Goal: Task Accomplishment & Management: Complete application form

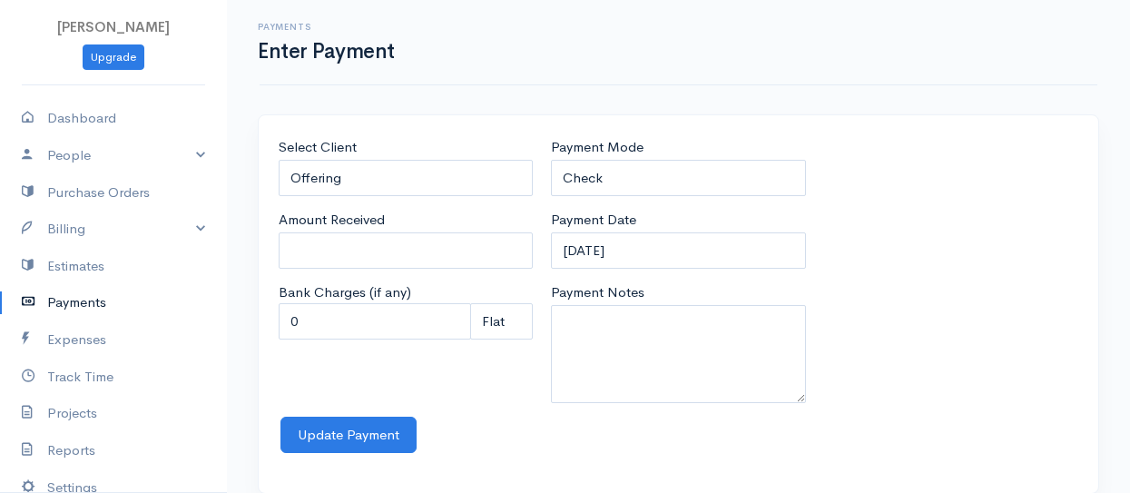
select select "2"
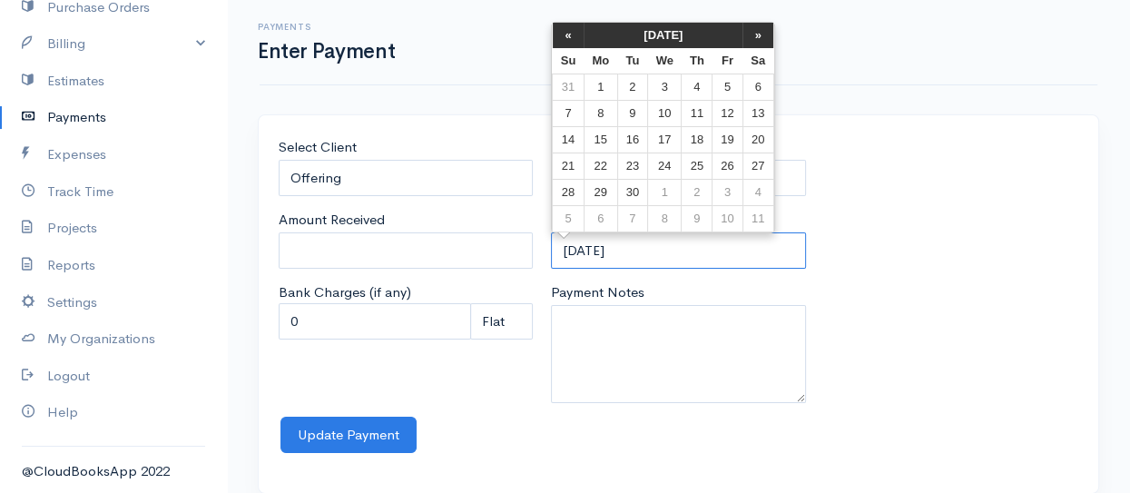
click at [617, 251] on input "[DATE]" at bounding box center [678, 250] width 254 height 37
click at [567, 30] on th "«" at bounding box center [569, 35] width 32 height 25
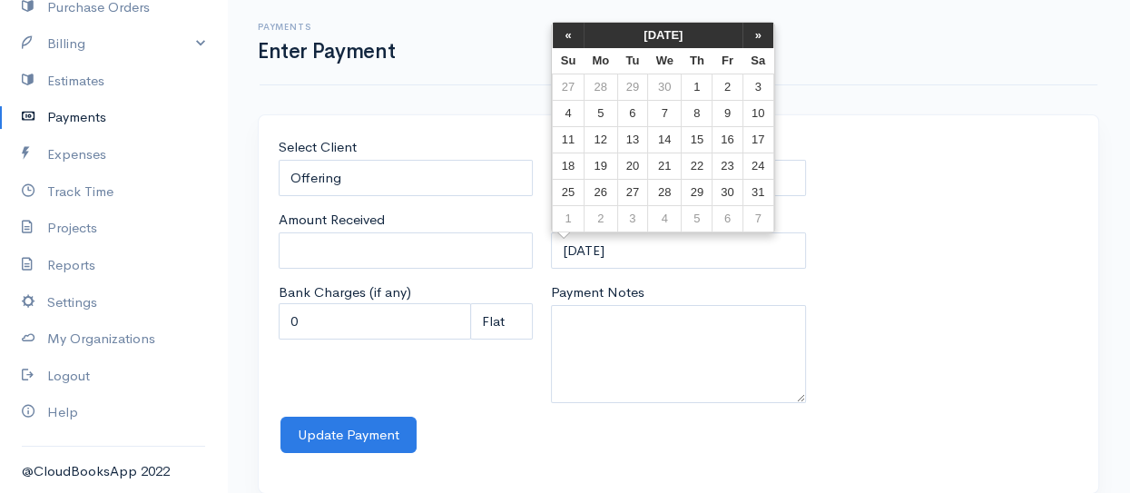
click at [567, 30] on th "«" at bounding box center [569, 35] width 32 height 25
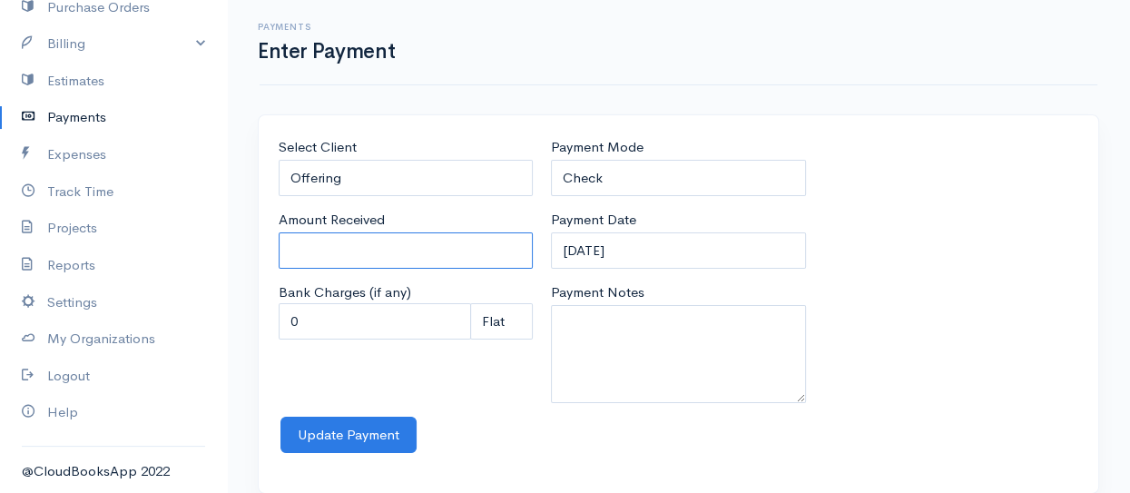
click at [301, 252] on input "Amount Received" at bounding box center [406, 250] width 254 height 37
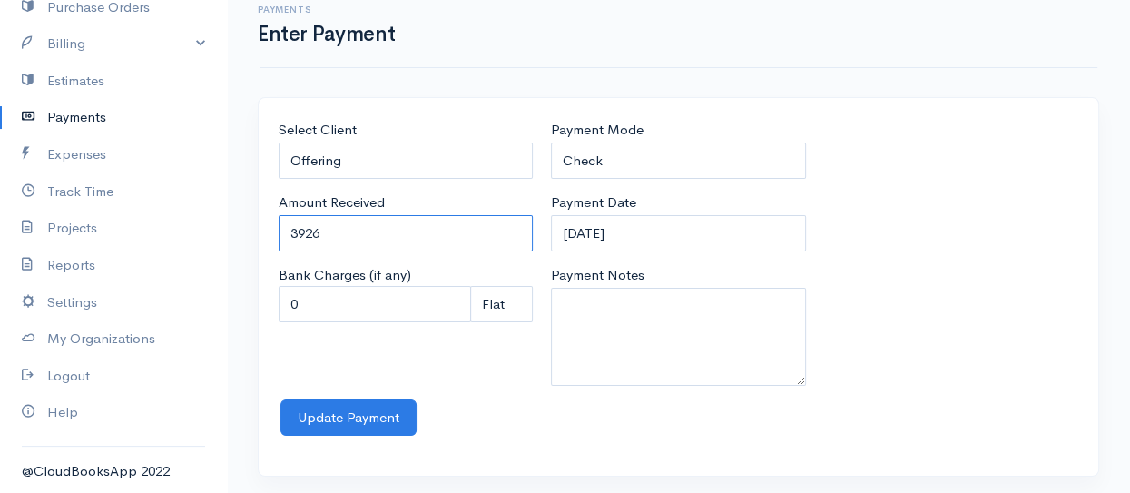
scroll to position [21, 0]
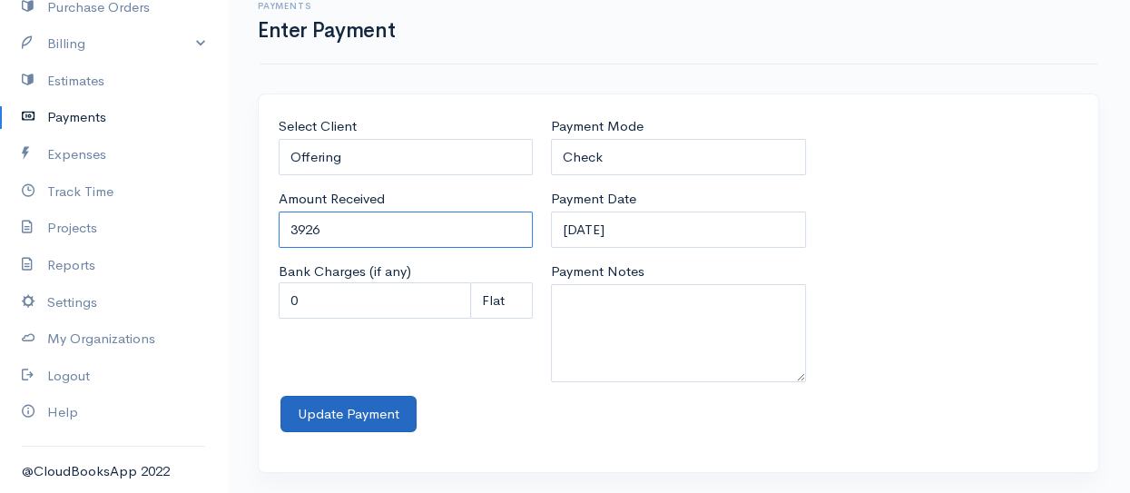
type input "3926"
click at [356, 406] on button "Update Payment" at bounding box center [349, 414] width 136 height 37
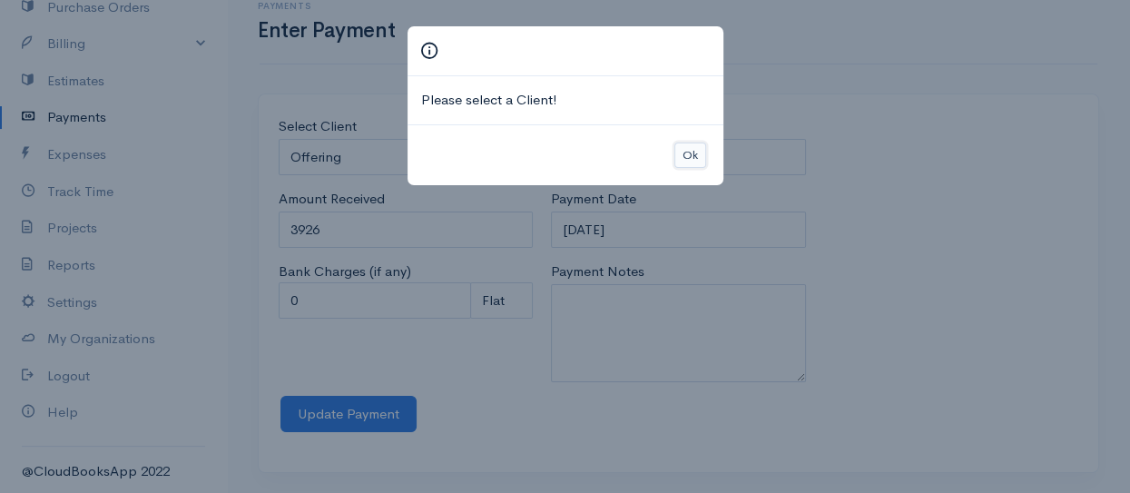
click at [693, 146] on button "Ok" at bounding box center [691, 156] width 32 height 26
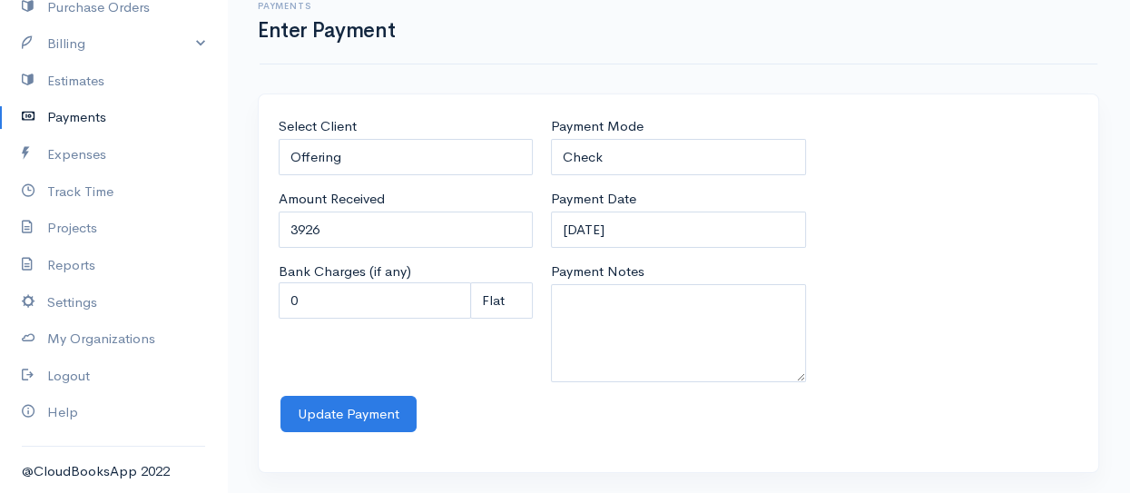
click at [360, 123] on div "Select Client Offering" at bounding box center [406, 145] width 254 height 59
click at [288, 128] on label "Select Client" at bounding box center [318, 126] width 78 height 21
click at [288, 139] on input "Offering" at bounding box center [406, 157] width 254 height 37
drag, startPoint x: 350, startPoint y: 159, endPoint x: 280, endPoint y: 150, distance: 71.4
click at [280, 150] on input "Offering" at bounding box center [406, 157] width 254 height 37
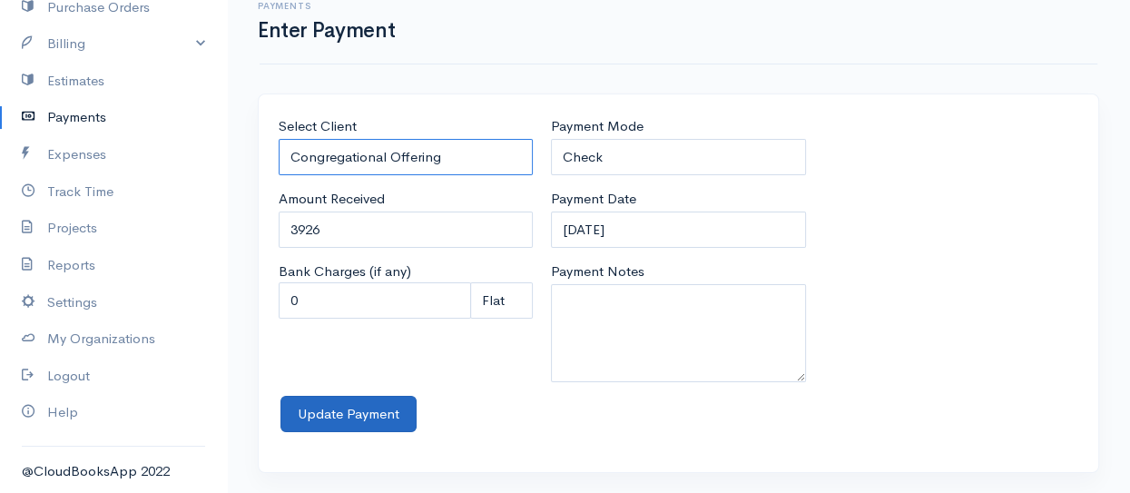
type input "Congregational Offering"
click at [344, 407] on button "Update Payment" at bounding box center [349, 414] width 136 height 37
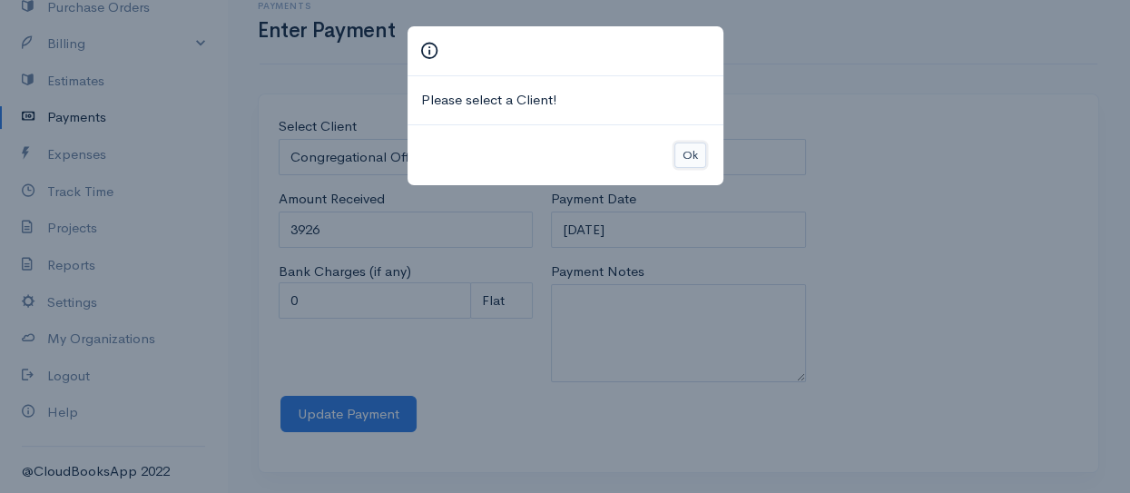
click at [692, 151] on button "Ok" at bounding box center [691, 156] width 32 height 26
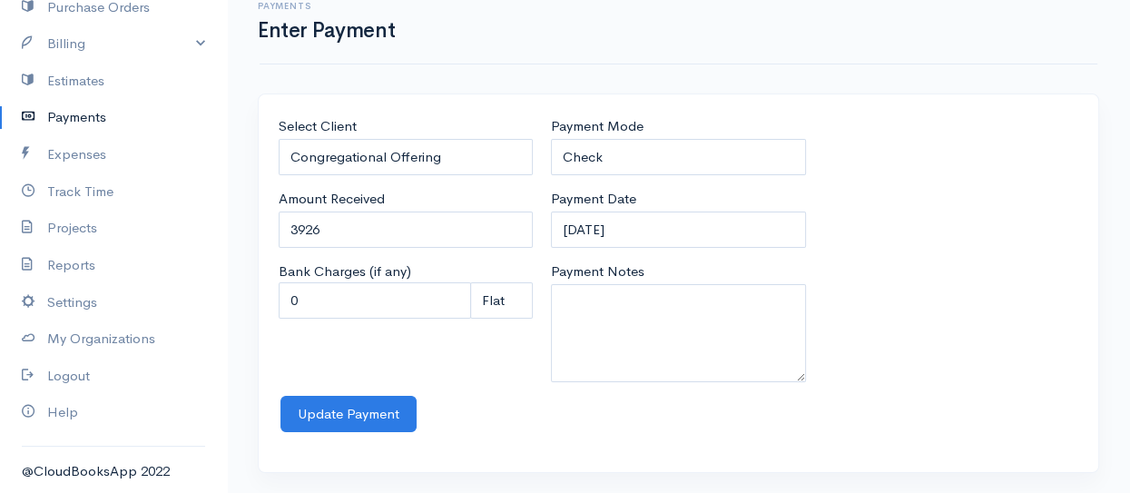
scroll to position [0, 0]
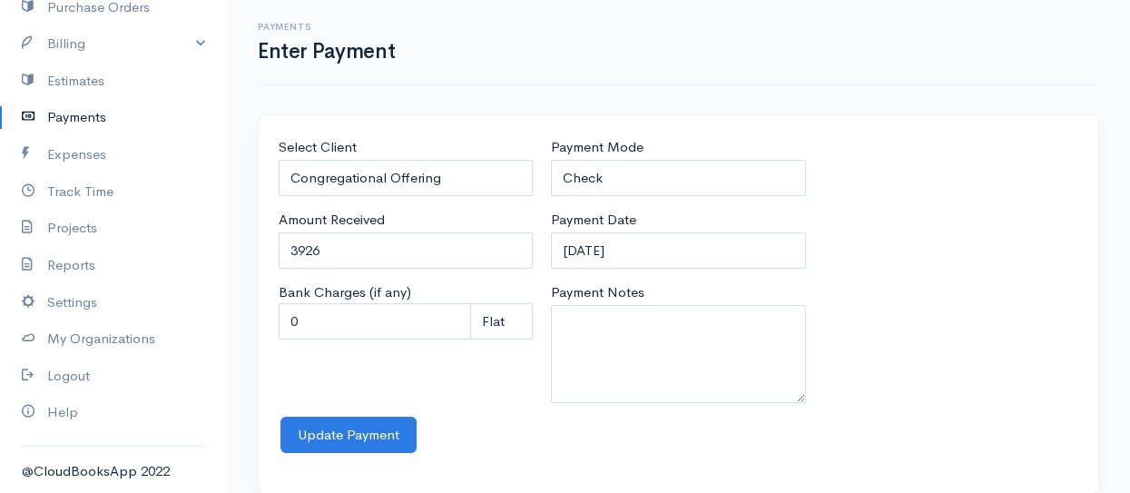
click at [321, 143] on label "Select Client" at bounding box center [318, 147] width 78 height 21
click at [321, 160] on input "Congregational Offering" at bounding box center [406, 178] width 254 height 37
click at [597, 176] on select "Check Bank Transfer Credit Cash Debit ACH VISA MASTERCARD AMEX Discover DINERS …" at bounding box center [678, 178] width 254 height 37
select select "Cash"
click at [551, 160] on select "Check Bank Transfer Credit Cash Debit ACH VISA MASTERCARD AMEX Discover DINERS …" at bounding box center [678, 178] width 254 height 37
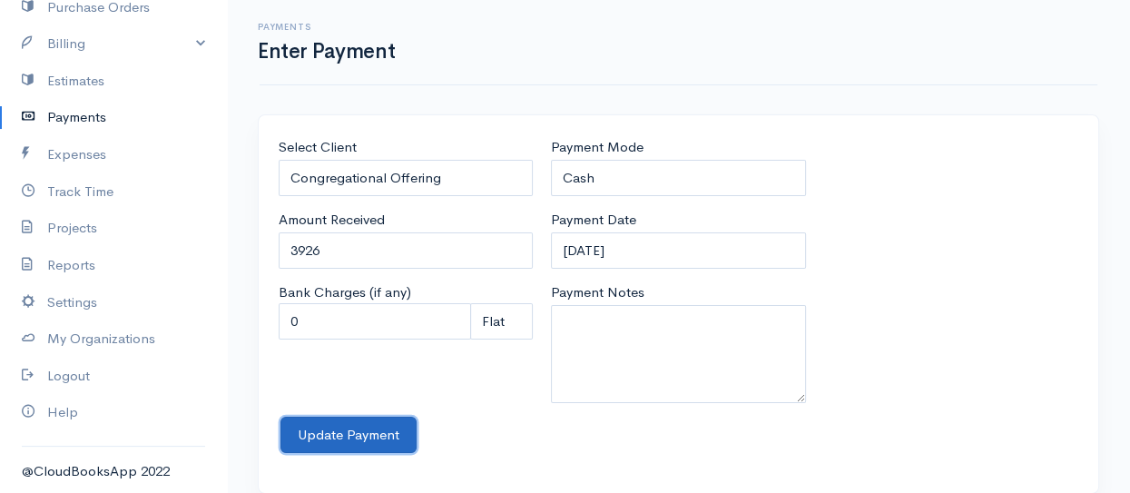
click at [346, 435] on button "Update Payment" at bounding box center [349, 435] width 136 height 37
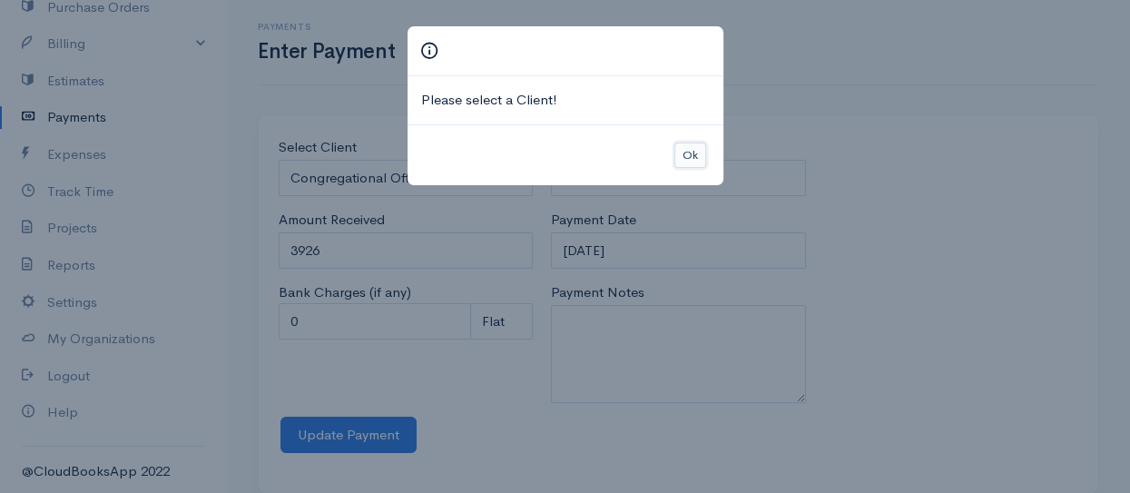
click at [692, 157] on button "Ok" at bounding box center [691, 156] width 32 height 26
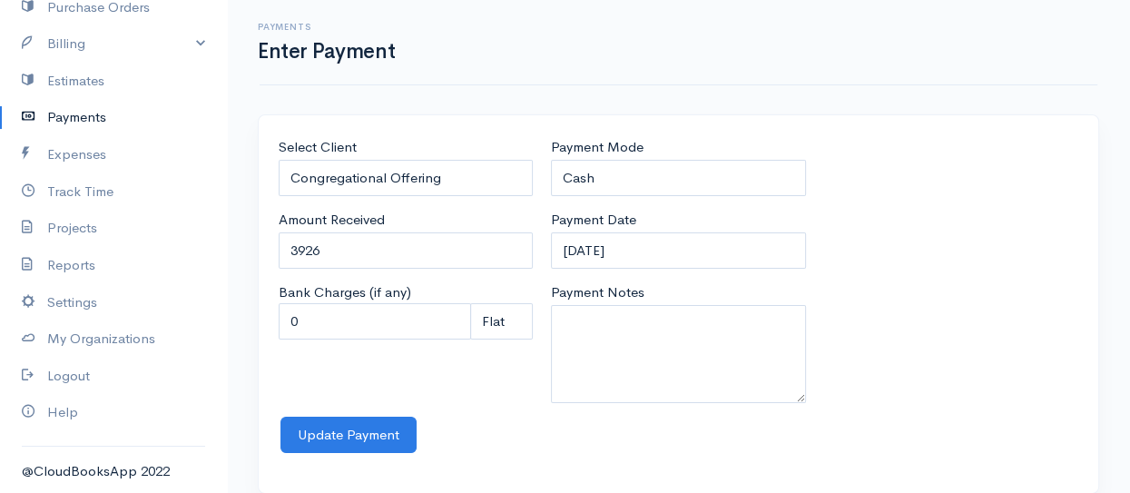
click at [301, 144] on label "Select Client" at bounding box center [318, 147] width 78 height 21
click at [301, 160] on input "Congregational Offering" at bounding box center [406, 178] width 254 height 37
drag, startPoint x: 453, startPoint y: 179, endPoint x: 236, endPoint y: 159, distance: 217.9
click at [236, 159] on div "Select Client Congregational Offering Amount Received 3926 Bank Charges (if any…" at bounding box center [678, 314] width 903 height 401
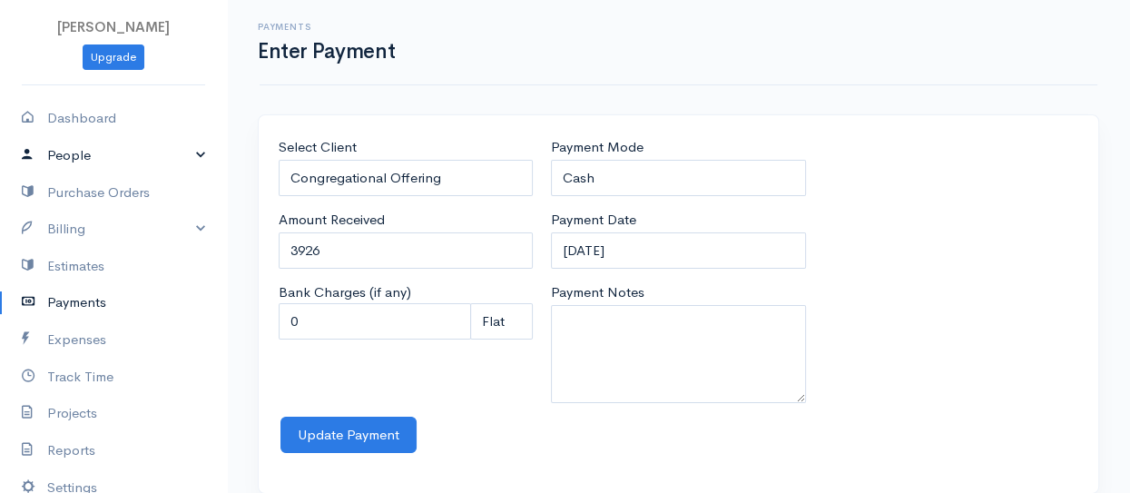
click at [186, 153] on link "People" at bounding box center [113, 155] width 227 height 37
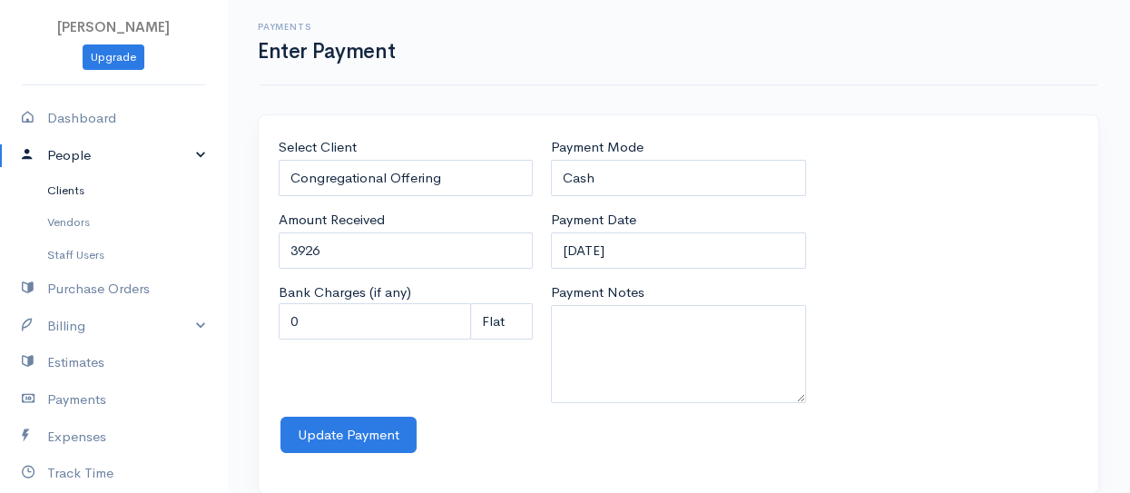
click at [55, 186] on link "Clients" at bounding box center [113, 190] width 227 height 33
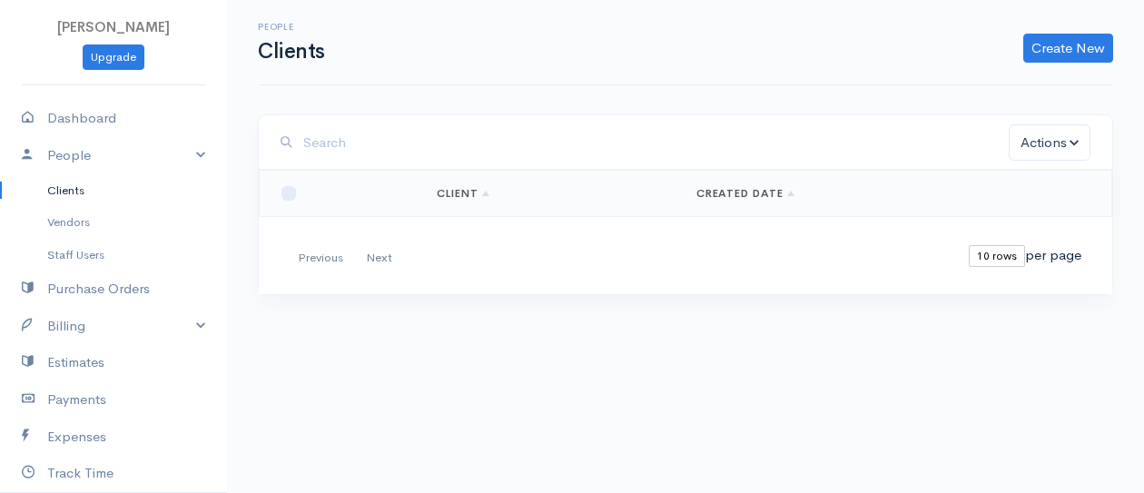
click at [784, 192] on link "Created Date" at bounding box center [745, 193] width 99 height 15
click at [731, 191] on link "Created Date" at bounding box center [745, 193] width 99 height 15
click at [314, 145] on input "search" at bounding box center [655, 142] width 705 height 37
click at [185, 149] on link "People" at bounding box center [113, 155] width 227 height 37
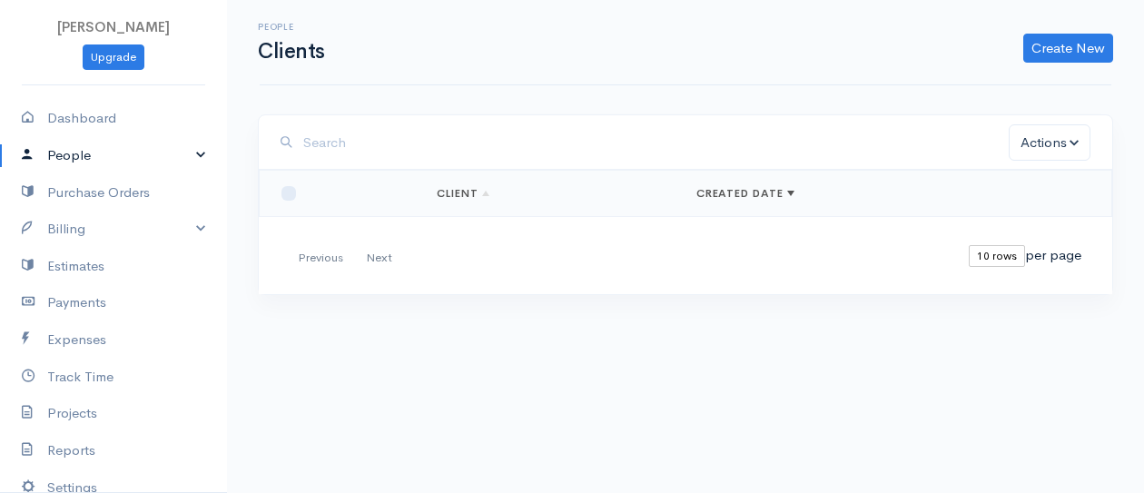
click at [186, 152] on link "People" at bounding box center [113, 155] width 227 height 37
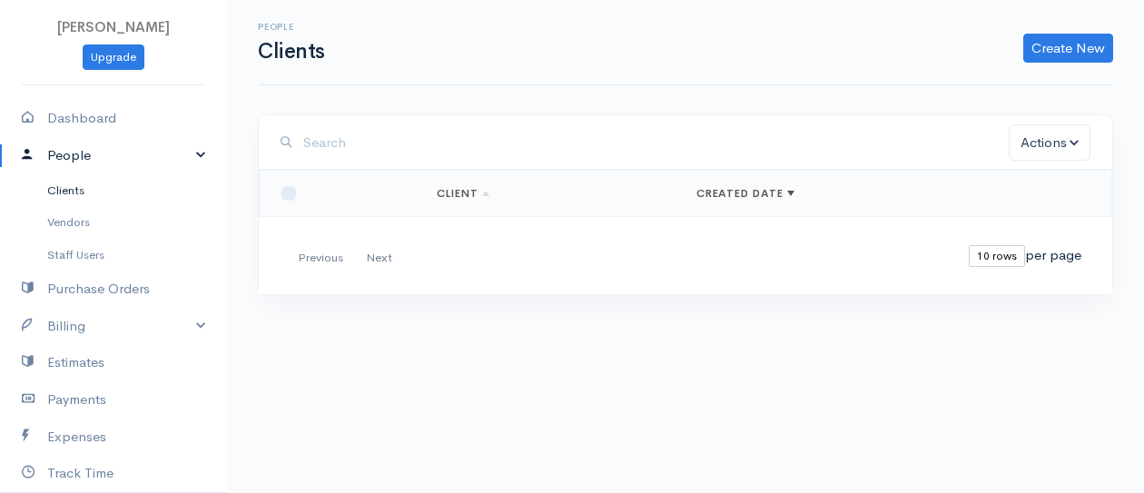
click at [74, 187] on link "Clients" at bounding box center [113, 190] width 227 height 33
click at [371, 257] on div "First Previous Next Last" at bounding box center [348, 258] width 116 height 26
click at [477, 195] on link "Client" at bounding box center [463, 193] width 53 height 15
click at [777, 191] on link "Created Date" at bounding box center [745, 193] width 99 height 15
click at [1070, 47] on link "Create New" at bounding box center [1068, 48] width 90 height 29
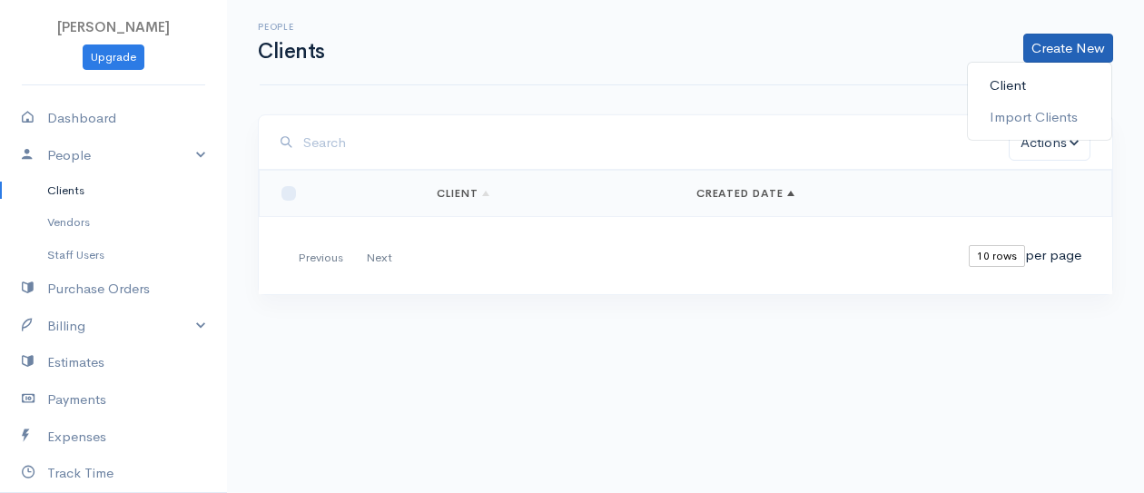
click at [1013, 88] on link "Client" at bounding box center [1039, 86] width 143 height 32
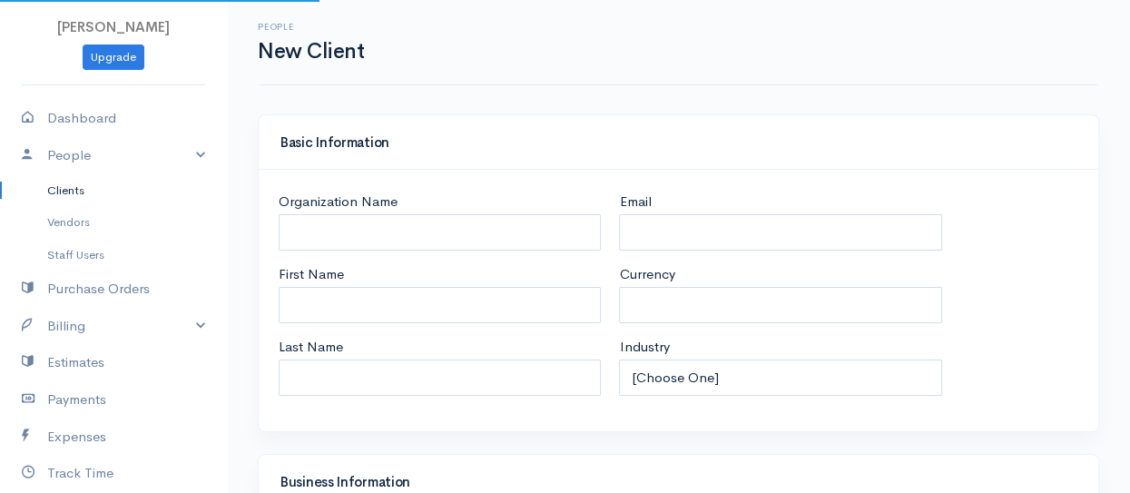
select select "USD"
select select "[GEOGRAPHIC_DATA]"
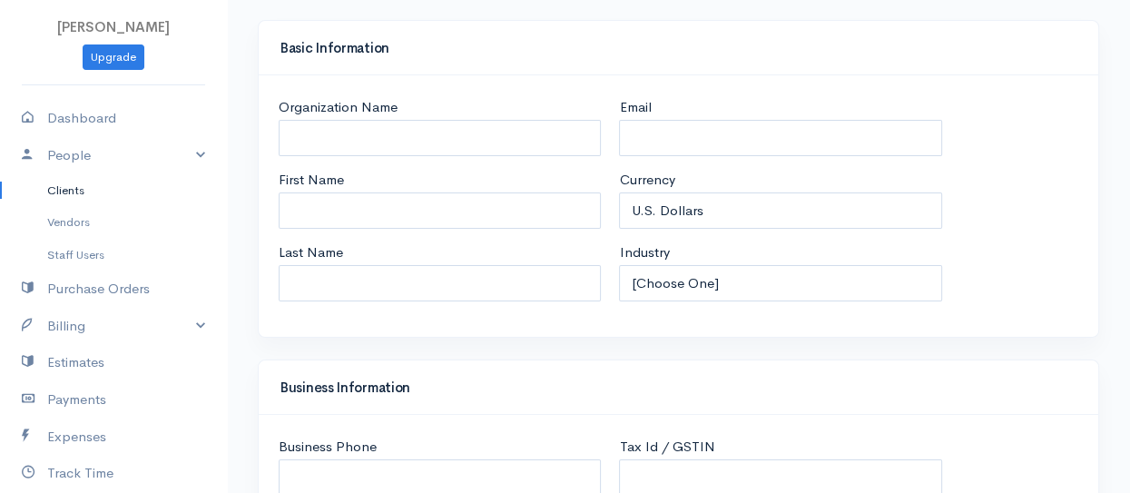
scroll to position [91, 0]
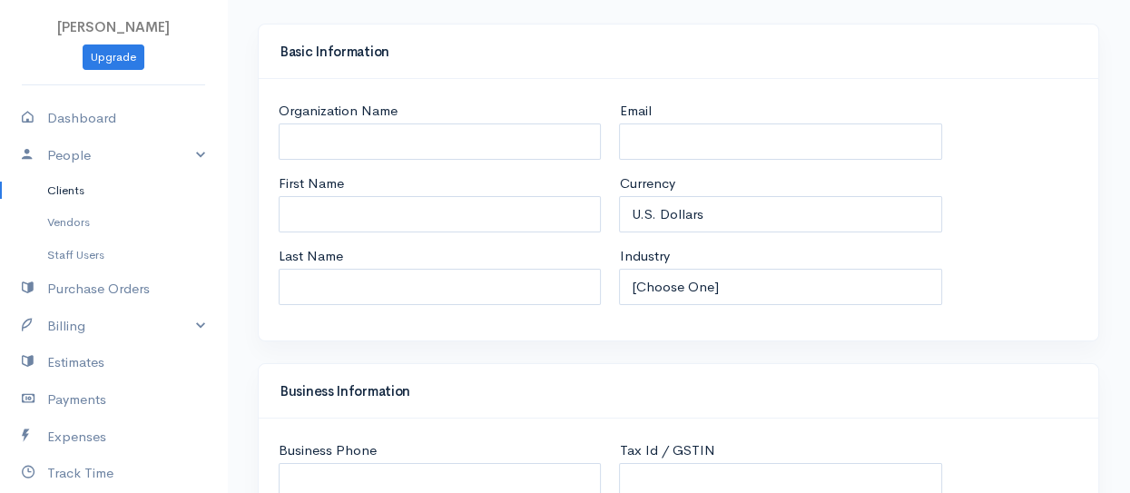
click at [330, 54] on h4 "Basic Information" at bounding box center [679, 51] width 796 height 15
click at [345, 111] on label "Organization Name" at bounding box center [338, 111] width 119 height 21
click at [345, 123] on input "Organization Name" at bounding box center [440, 141] width 322 height 37
click at [313, 135] on input "Organization Name" at bounding box center [440, 141] width 322 height 37
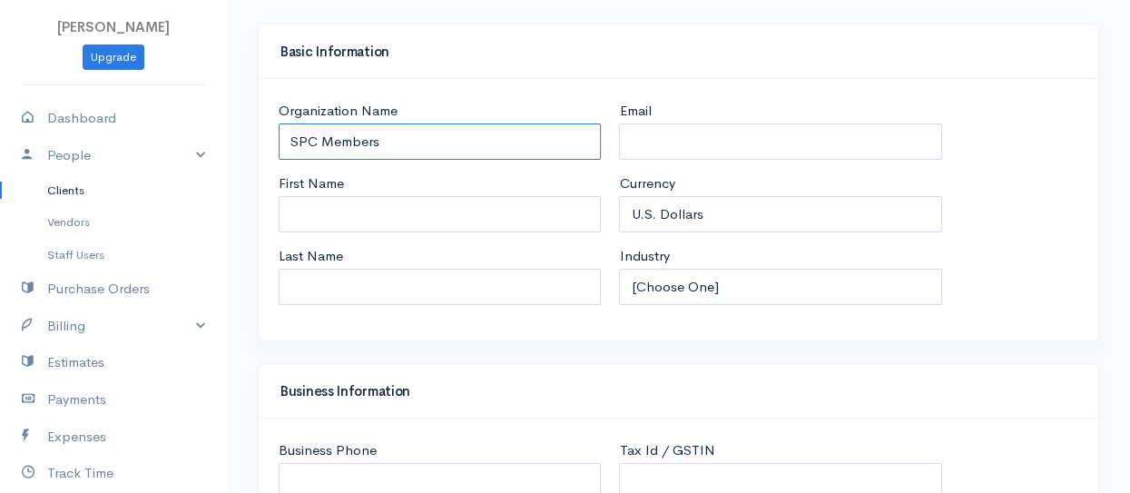
type input "SPC Members"
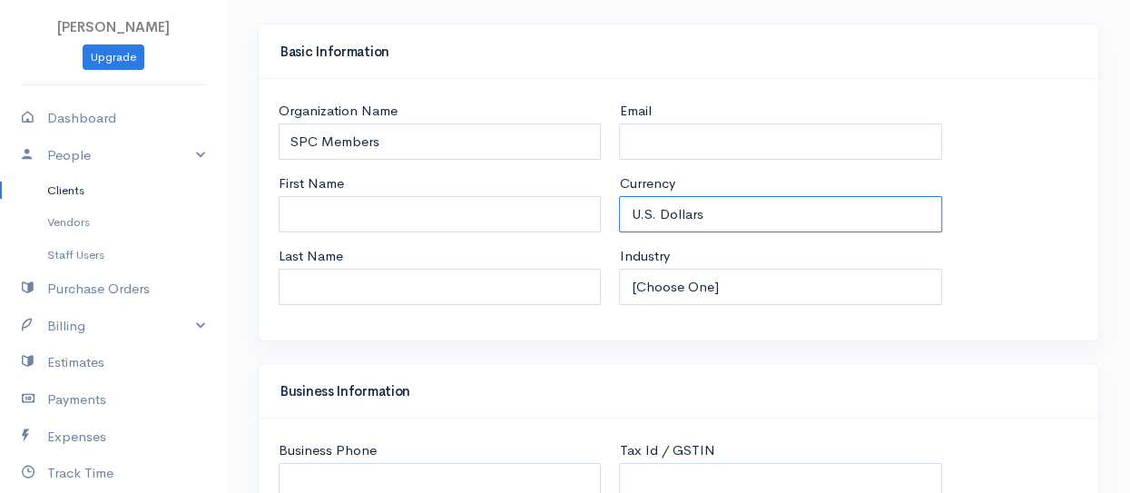
click at [783, 210] on select "U.S. Dollars Canadian Dollars British Pounds Sterling Euros Australian Dollars …" at bounding box center [780, 214] width 322 height 37
click at [530, 168] on div "Organization Name SPC Members First Name Last Name" at bounding box center [440, 210] width 340 height 218
click at [66, 219] on link "Vendors" at bounding box center [113, 222] width 227 height 33
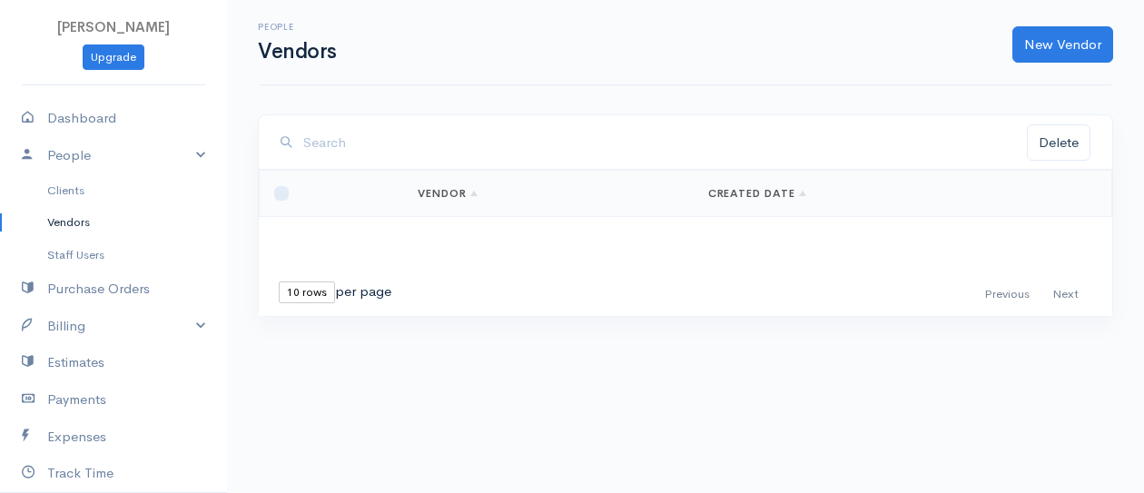
click at [339, 143] on input "search" at bounding box center [665, 142] width 724 height 37
drag, startPoint x: 305, startPoint y: 141, endPoint x: 439, endPoint y: 143, distance: 134.4
click at [439, 143] on input "SPC MEMBER" at bounding box center [665, 142] width 724 height 37
type input "SPC Members"
click at [1070, 41] on link "New Vendor" at bounding box center [1062, 44] width 101 height 37
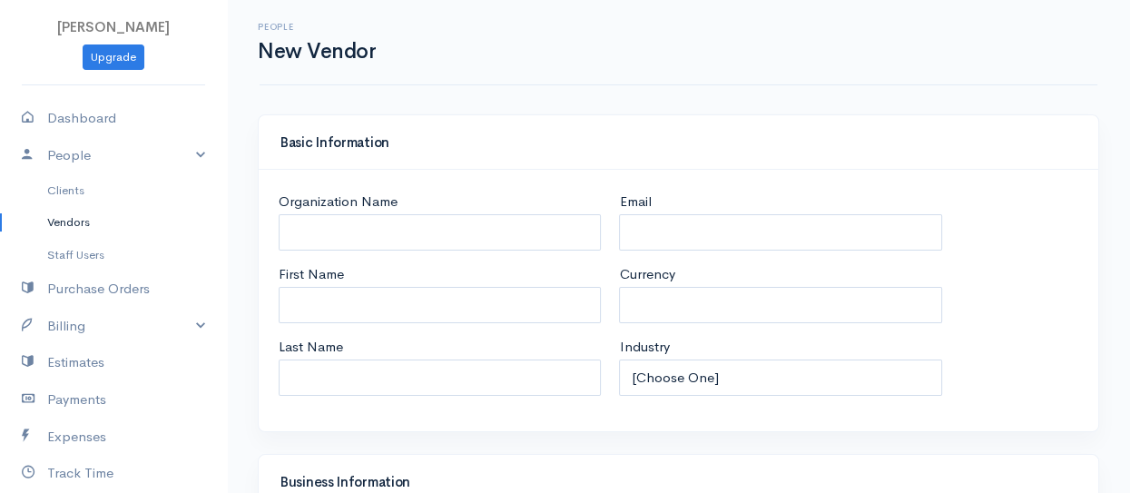
select select "USD"
select select "[GEOGRAPHIC_DATA]"
click at [183, 150] on link "People" at bounding box center [113, 155] width 227 height 37
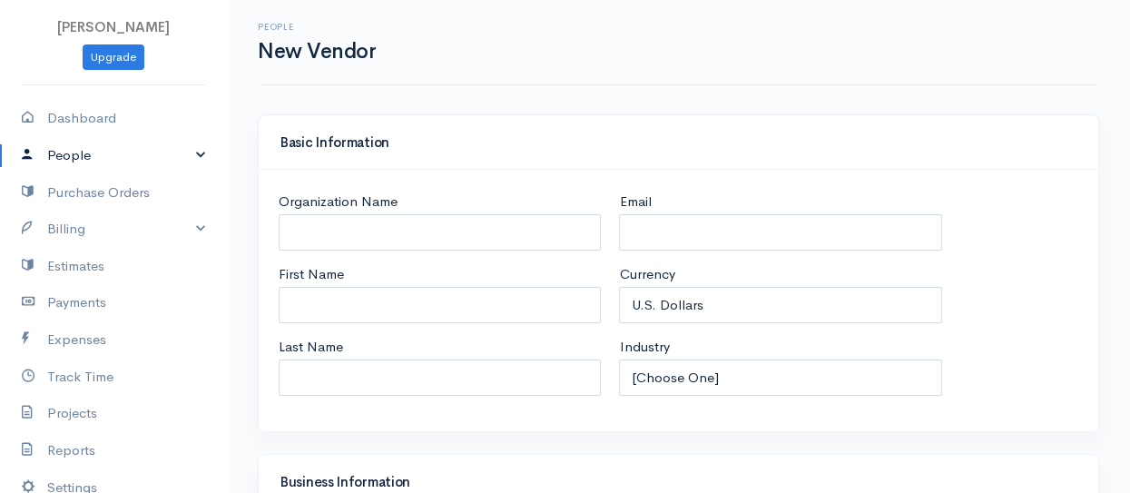
click at [91, 153] on link "People" at bounding box center [113, 155] width 227 height 37
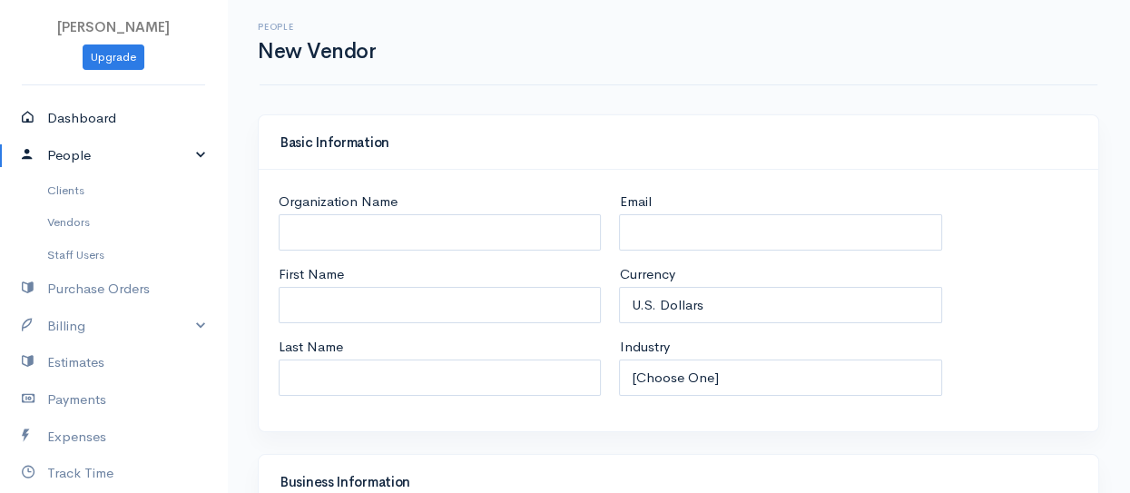
click at [88, 116] on link "Dashboard" at bounding box center [113, 118] width 227 height 37
select select "365"
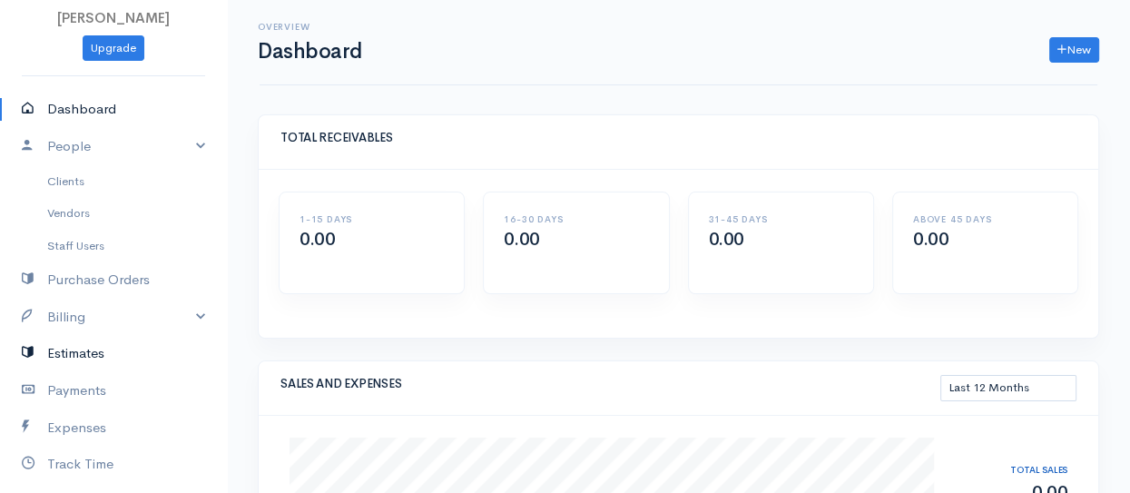
scroll to position [100, 0]
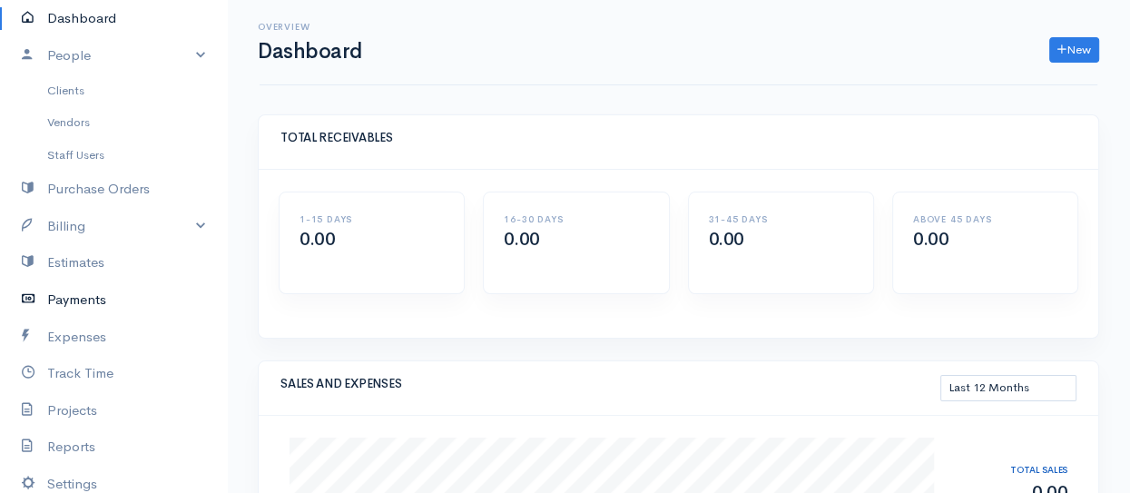
click at [84, 300] on link "Payments" at bounding box center [113, 299] width 227 height 37
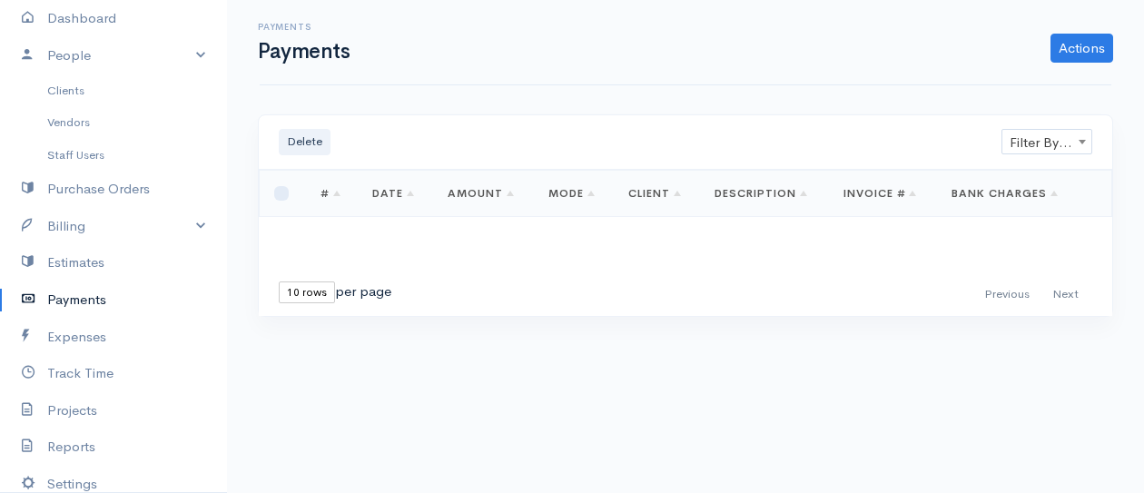
click at [383, 195] on link "Date" at bounding box center [393, 193] width 42 height 15
click at [386, 210] on th "Date" at bounding box center [395, 194] width 75 height 46
click at [407, 191] on link "Date" at bounding box center [393, 193] width 42 height 15
click at [1072, 41] on link "Actions" at bounding box center [1081, 48] width 63 height 29
click at [1005, 84] on link "Enter Payment" at bounding box center [1020, 86] width 187 height 32
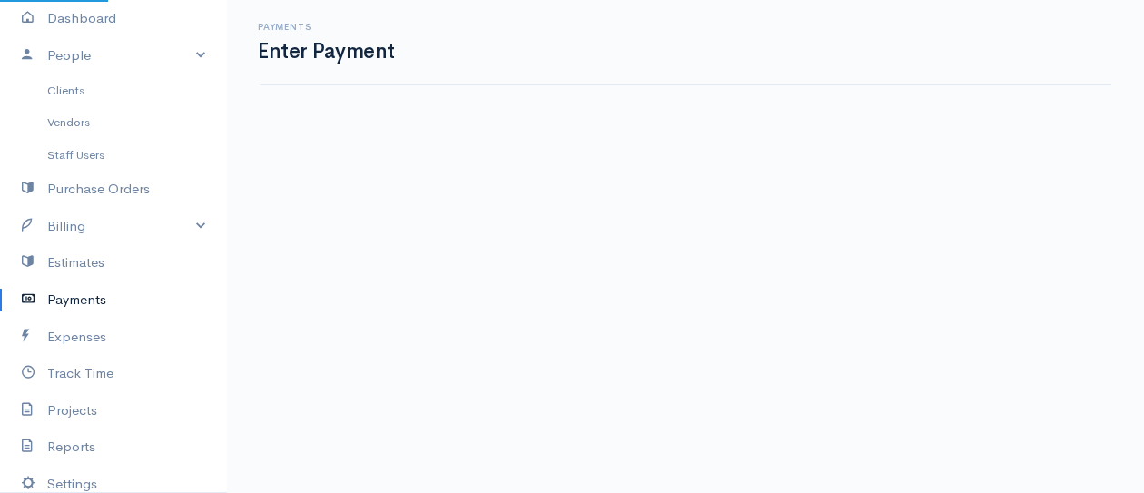
select select "2"
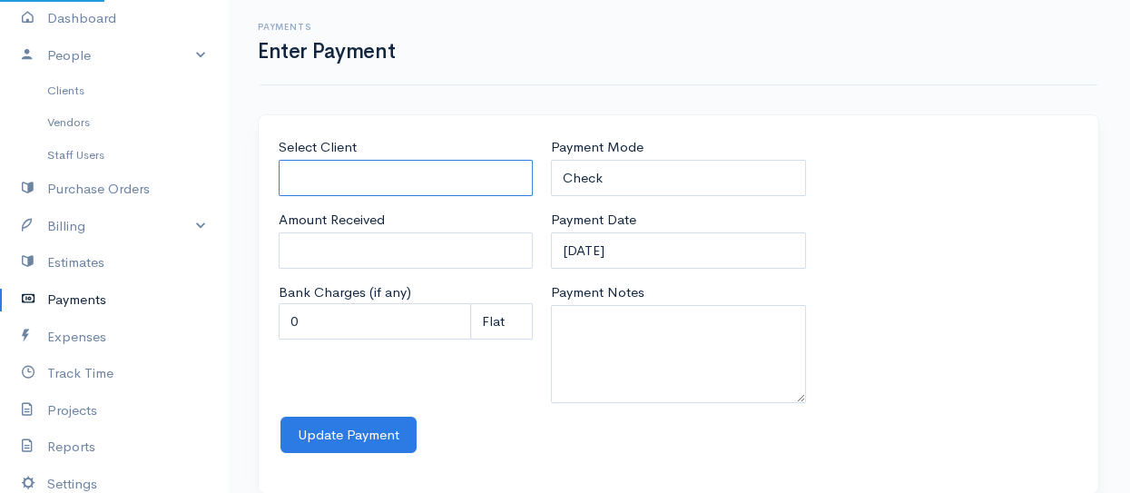
click at [316, 177] on input "Select Client" at bounding box center [406, 178] width 254 height 37
drag, startPoint x: 311, startPoint y: 177, endPoint x: 283, endPoint y: 179, distance: 27.3
click at [283, 179] on input "s" at bounding box center [406, 178] width 254 height 37
drag, startPoint x: 369, startPoint y: 180, endPoint x: 255, endPoint y: 179, distance: 113.5
click at [255, 179] on div "Select Client SPC VEnd Amount Received Bank Charges (if any) 0 Perc (%) Perc (%…" at bounding box center [679, 314] width 860 height 401
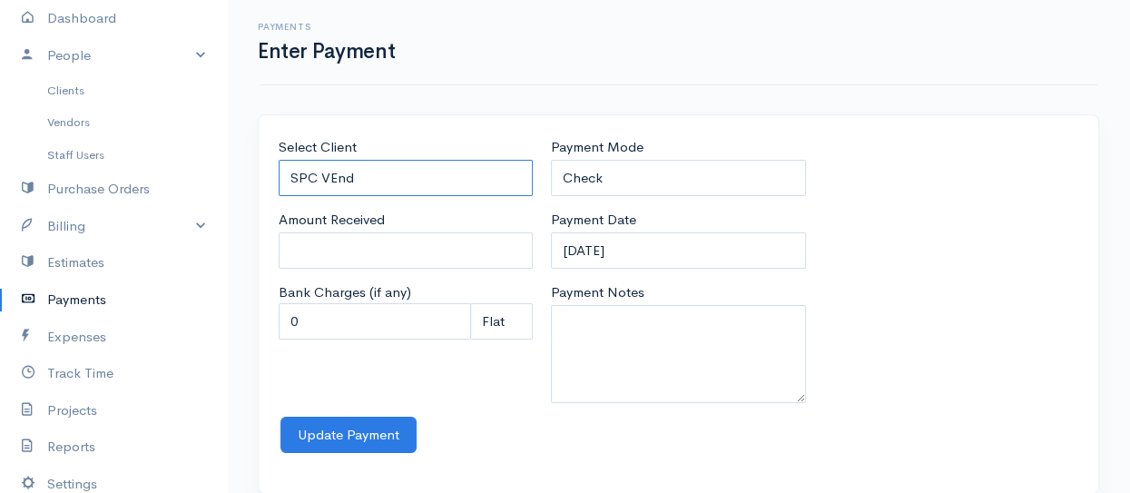
drag, startPoint x: 321, startPoint y: 176, endPoint x: 436, endPoint y: 174, distance: 114.4
click at [436, 174] on input "SPC VEnd" at bounding box center [406, 178] width 254 height 37
click at [291, 176] on input "SPC Members" at bounding box center [406, 178] width 254 height 37
drag, startPoint x: 323, startPoint y: 176, endPoint x: 410, endPoint y: 179, distance: 87.2
click at [410, 179] on input "SPC Members" at bounding box center [406, 178] width 254 height 37
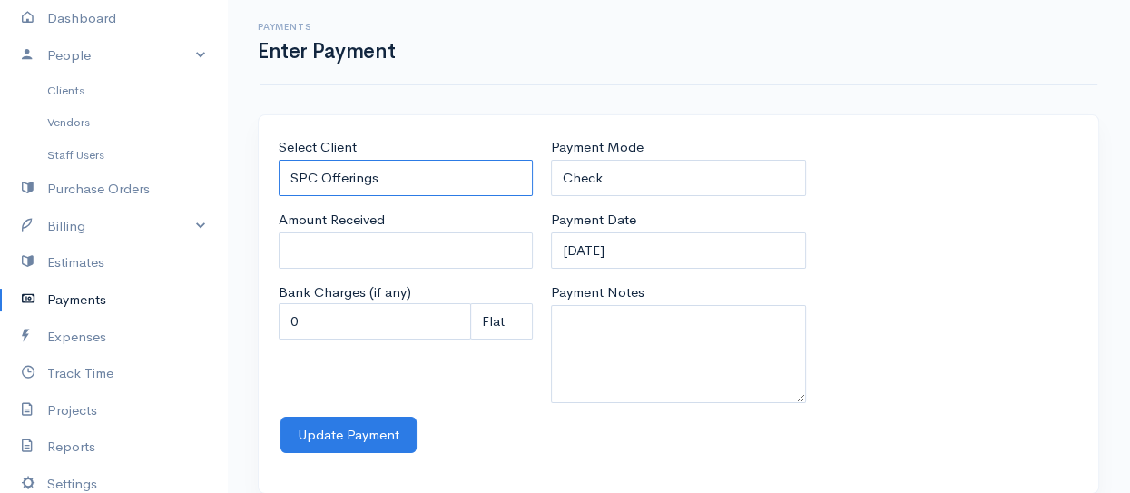
type input "SPC Offerings"
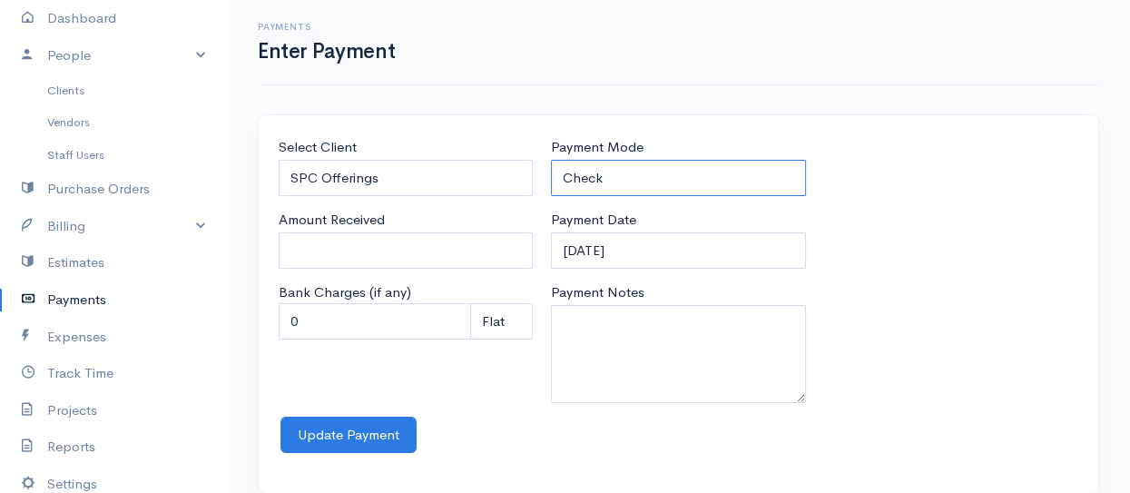
click at [607, 179] on select "Check Bank Transfer Credit Cash Debit ACH VISA MASTERCARD AMEX Discover DINERS …" at bounding box center [678, 178] width 254 height 37
select select "Cash"
click at [551, 160] on select "Check Bank Transfer Credit Cash Debit ACH VISA MASTERCARD AMEX Discover DINERS …" at bounding box center [678, 178] width 254 height 37
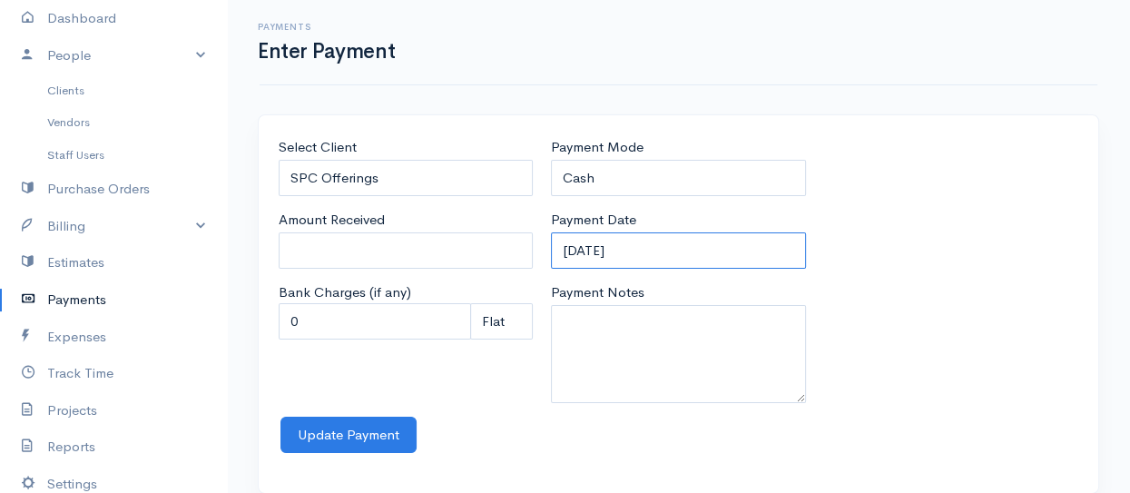
click at [581, 243] on input "[DATE]" at bounding box center [678, 250] width 254 height 37
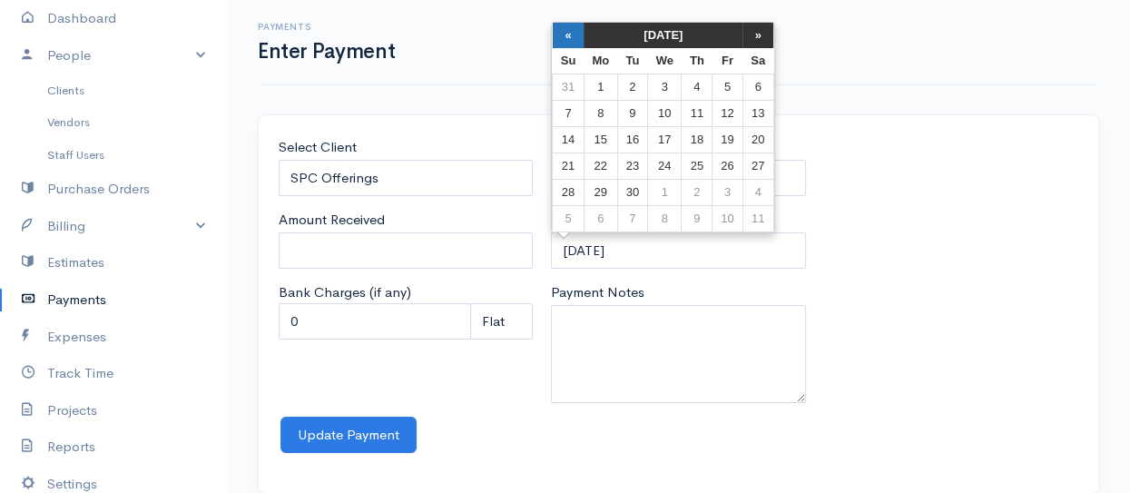
click at [567, 36] on th "«" at bounding box center [569, 35] width 32 height 25
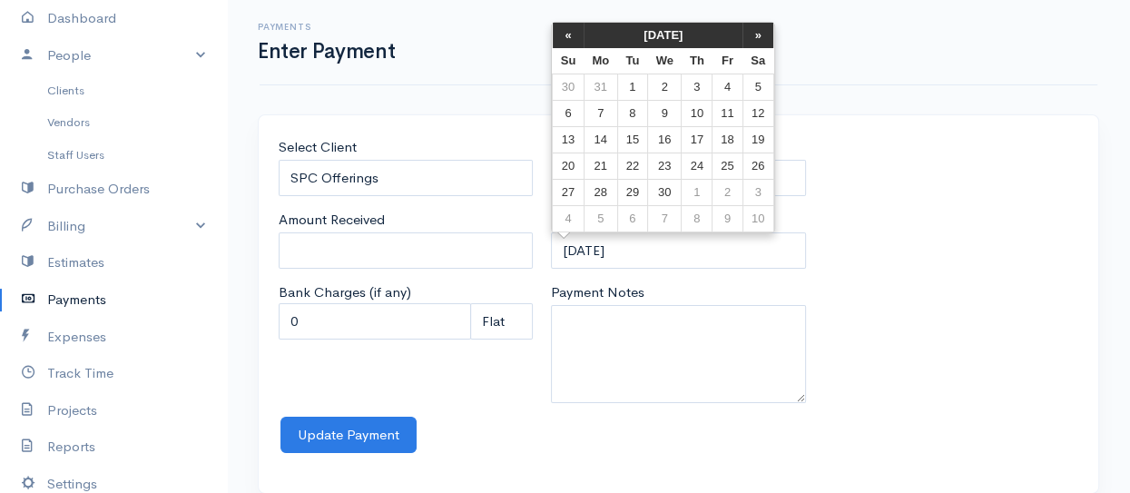
click at [567, 36] on th "«" at bounding box center [569, 35] width 32 height 25
click at [663, 88] on td "1" at bounding box center [665, 87] width 34 height 26
type input "[DATE]"
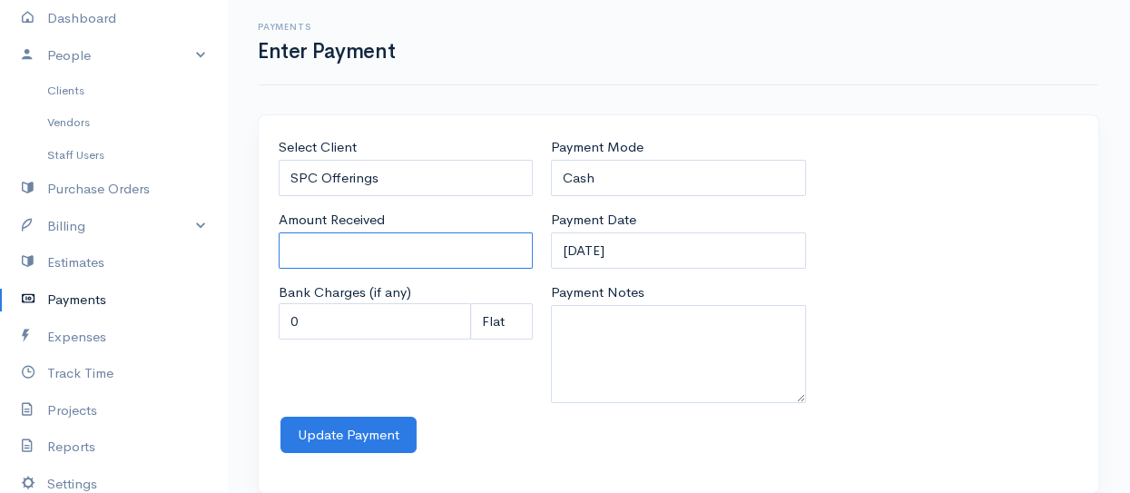
click at [316, 247] on input "Amount Received" at bounding box center [406, 250] width 254 height 37
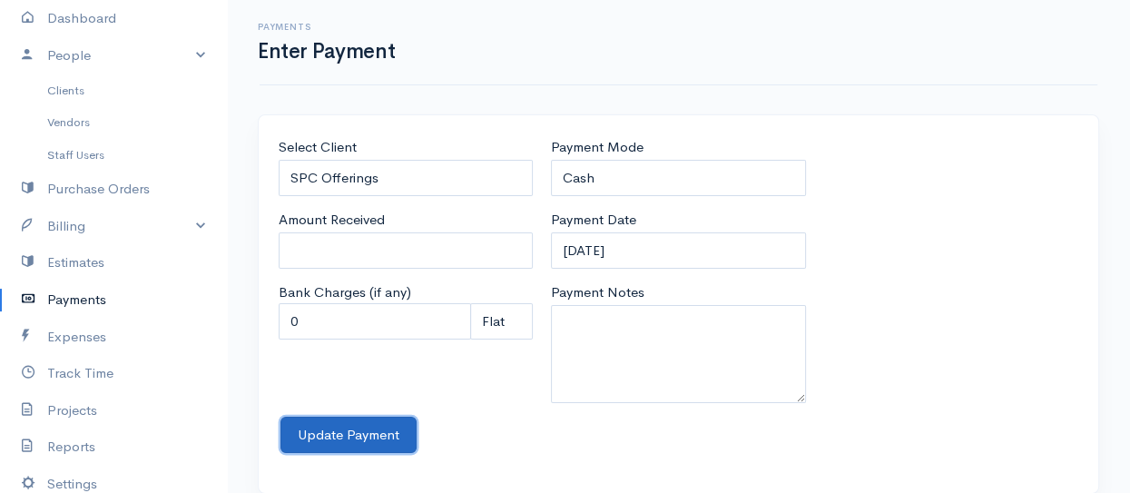
click at [360, 433] on button "Update Payment" at bounding box center [349, 435] width 136 height 37
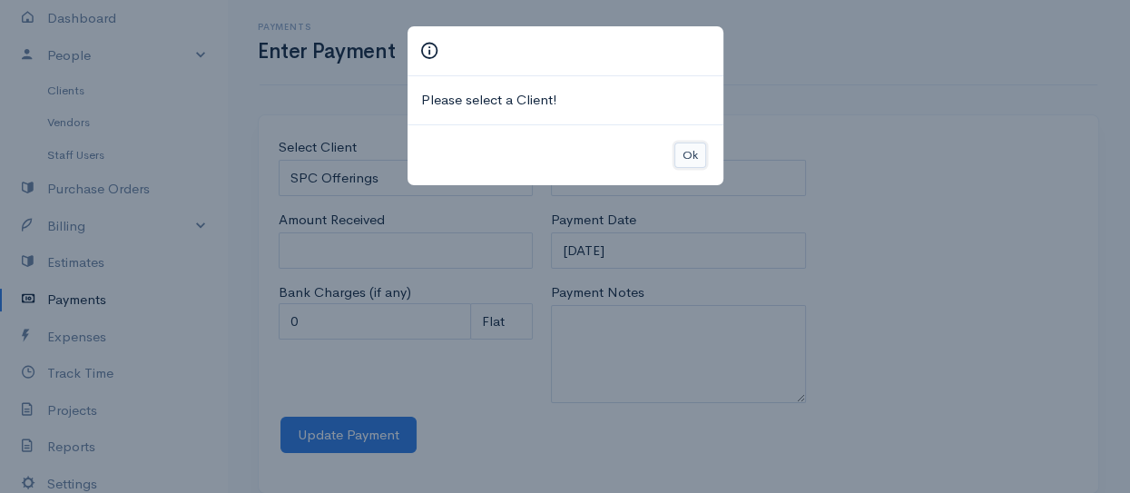
click at [692, 151] on button "Ok" at bounding box center [691, 156] width 32 height 26
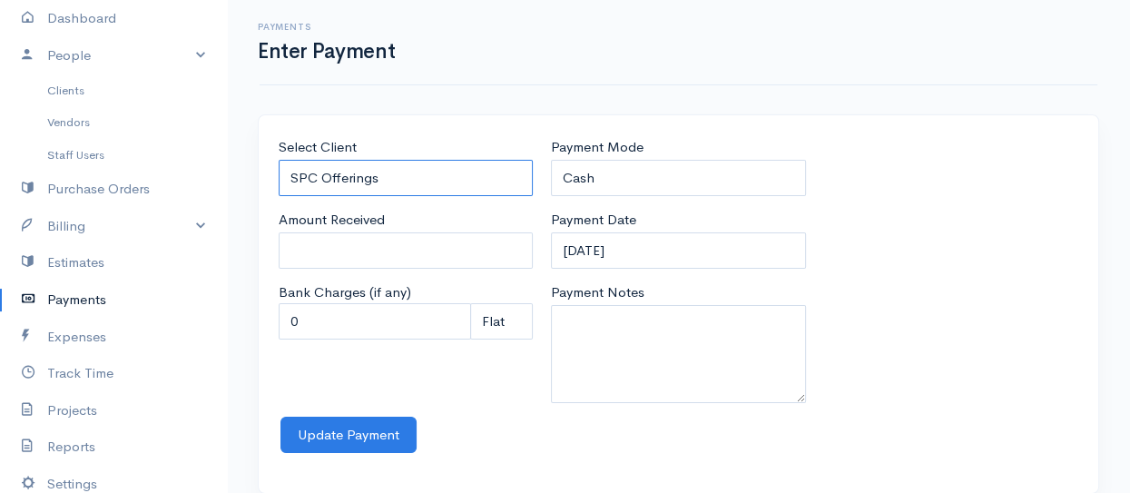
click at [376, 176] on input "SPC Offerings" at bounding box center [406, 178] width 254 height 37
drag, startPoint x: 380, startPoint y: 176, endPoint x: 291, endPoint y: 171, distance: 90.0
click at [291, 171] on input "SPC Offerings" at bounding box center [406, 178] width 254 height 37
click at [74, 88] on link "Clients" at bounding box center [113, 90] width 227 height 33
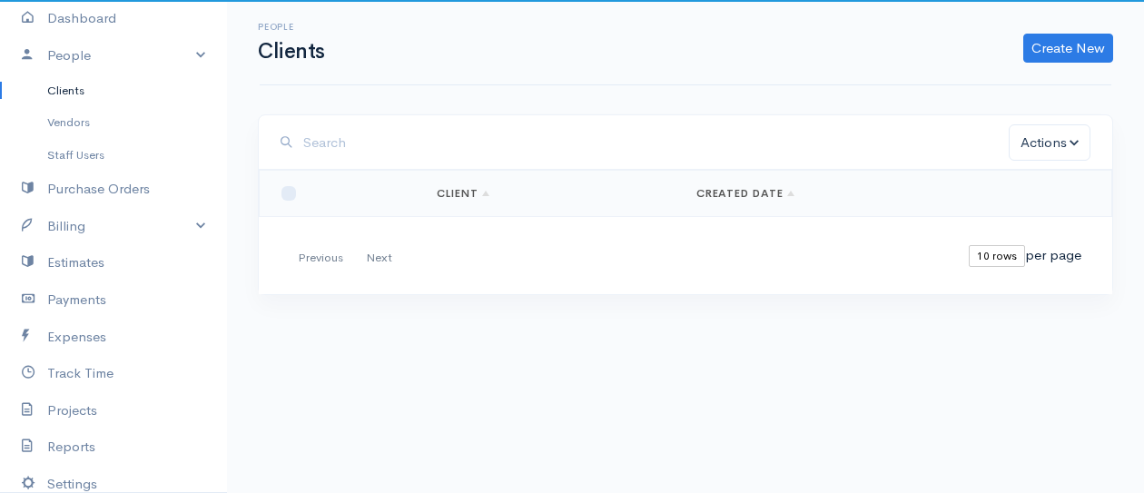
click at [464, 223] on div "First Previous Next Last 10 rows 25 rows 50 rows per page" at bounding box center [685, 259] width 853 height 74
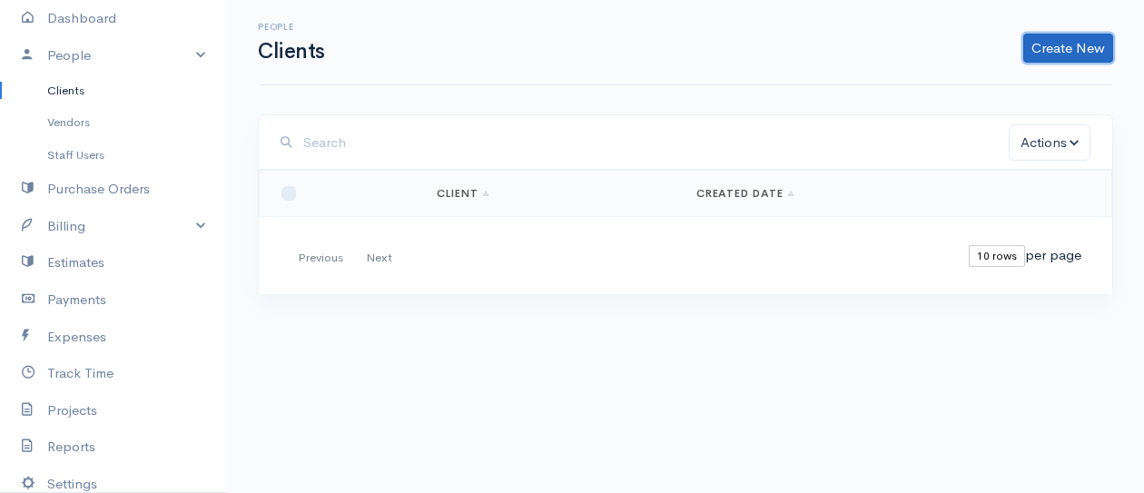
click at [1090, 48] on link "Create New" at bounding box center [1068, 48] width 90 height 29
click at [448, 197] on link "Client" at bounding box center [463, 193] width 53 height 15
click at [485, 192] on link "Client" at bounding box center [463, 193] width 53 height 15
click at [479, 211] on th "Client" at bounding box center [551, 194] width 259 height 46
click at [1045, 48] on link "Create New" at bounding box center [1068, 48] width 90 height 29
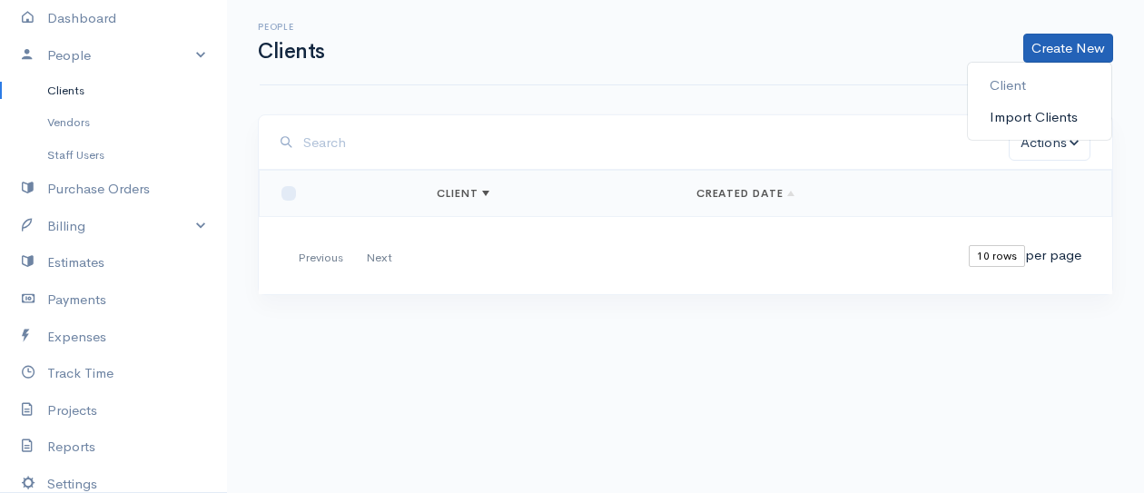
click at [1043, 121] on link "Import Clients" at bounding box center [1039, 118] width 143 height 32
click at [1075, 140] on button "Actions" at bounding box center [1050, 142] width 82 height 37
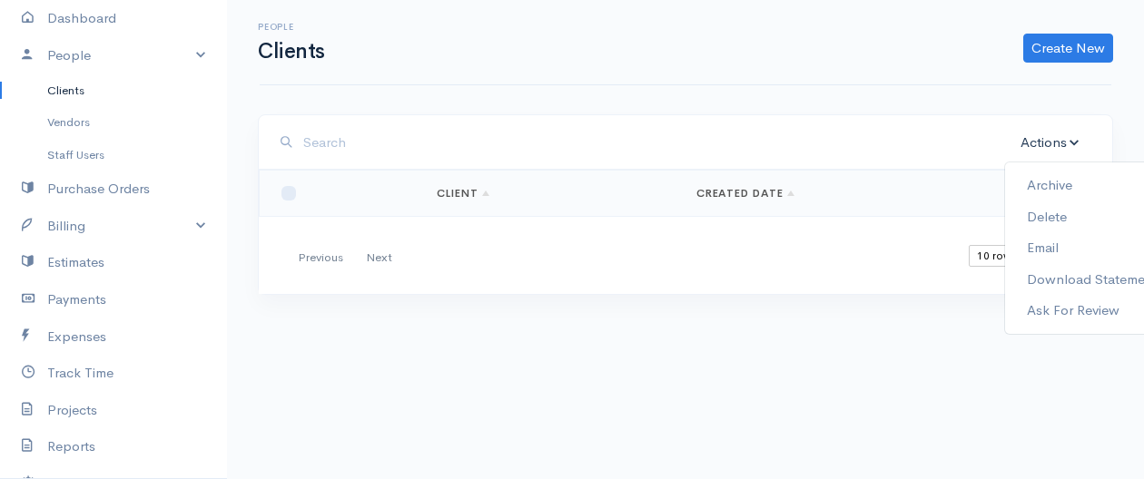
click at [322, 255] on div "First Previous Next Last" at bounding box center [348, 258] width 116 height 26
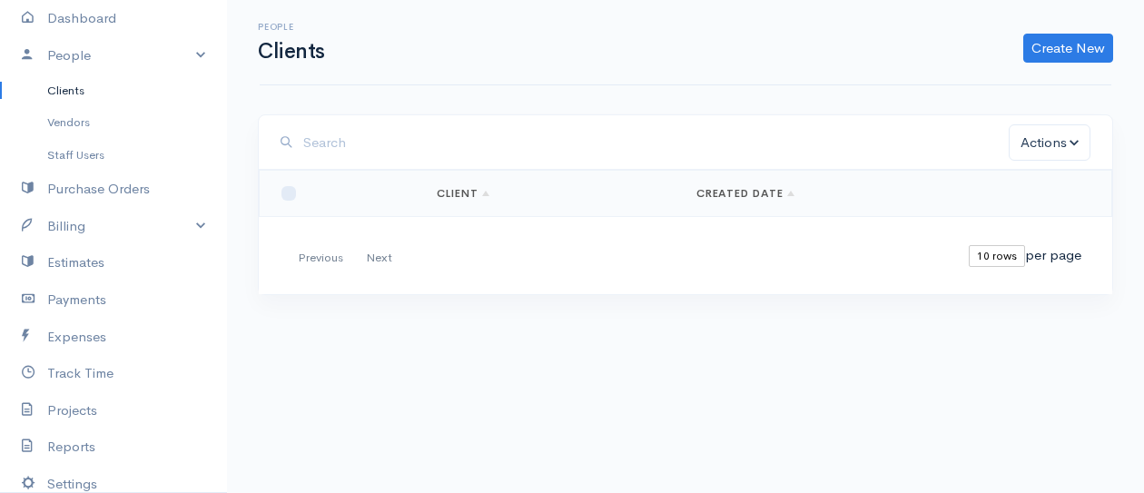
click at [377, 256] on div "First Previous Next Last" at bounding box center [348, 258] width 116 height 26
click at [340, 136] on input "search" at bounding box center [655, 142] width 705 height 37
click at [454, 186] on link "Client" at bounding box center [463, 193] width 53 height 15
click at [485, 190] on link "Client" at bounding box center [463, 193] width 53 height 15
click at [1066, 44] on link "Create New" at bounding box center [1068, 48] width 90 height 29
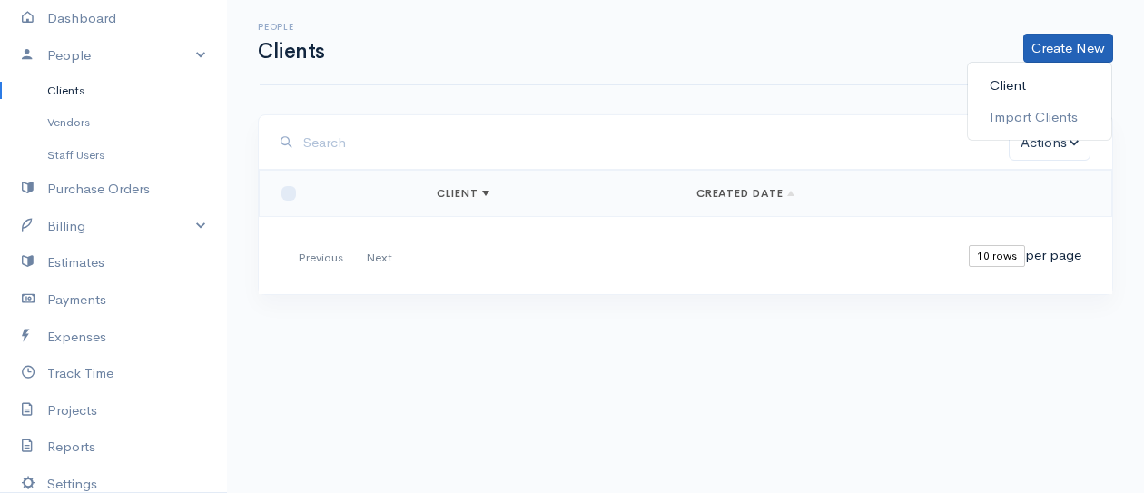
click at [1005, 84] on link "Client" at bounding box center [1039, 86] width 143 height 32
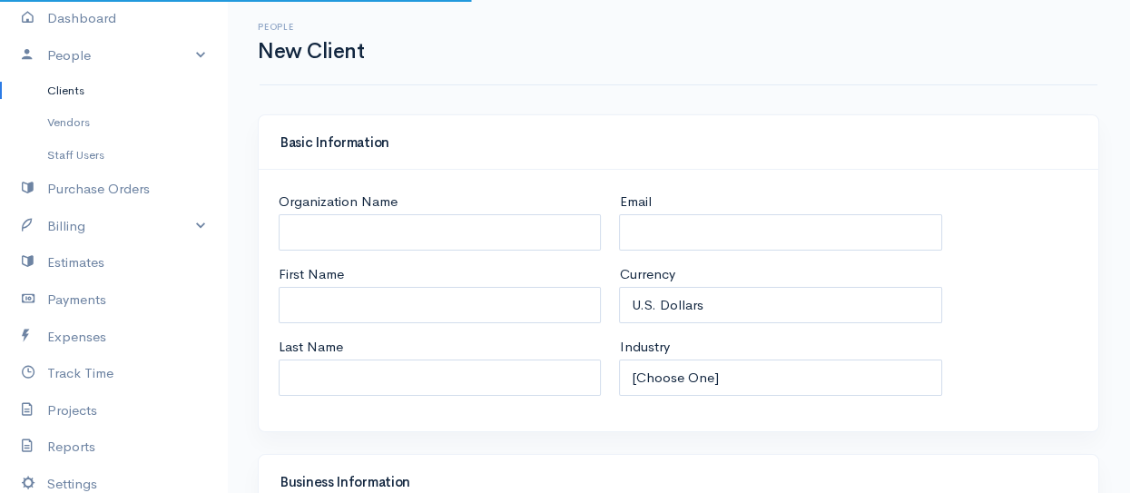
select select "USD"
select select "[GEOGRAPHIC_DATA]"
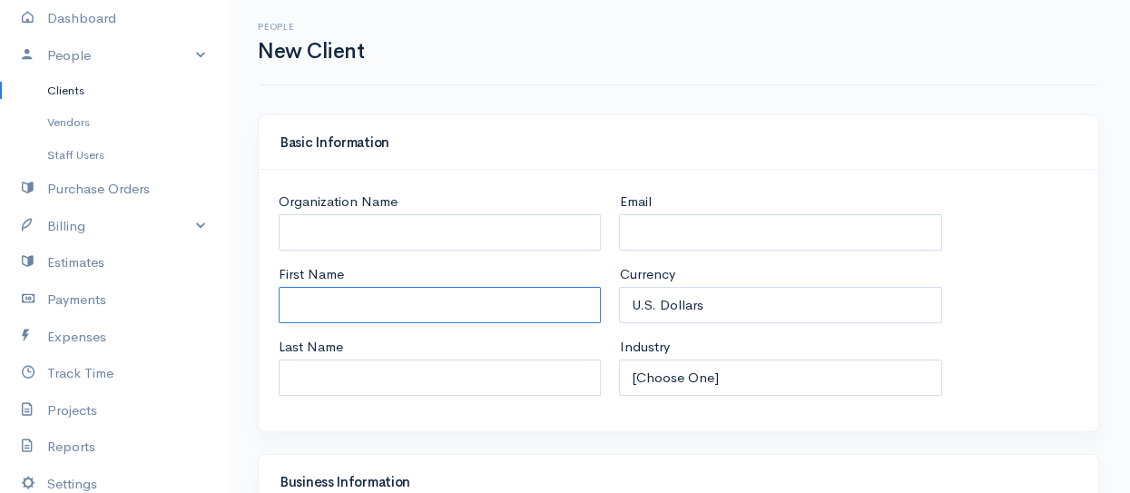
click at [311, 305] on input "First Name" at bounding box center [440, 305] width 322 height 37
type input "SPC"
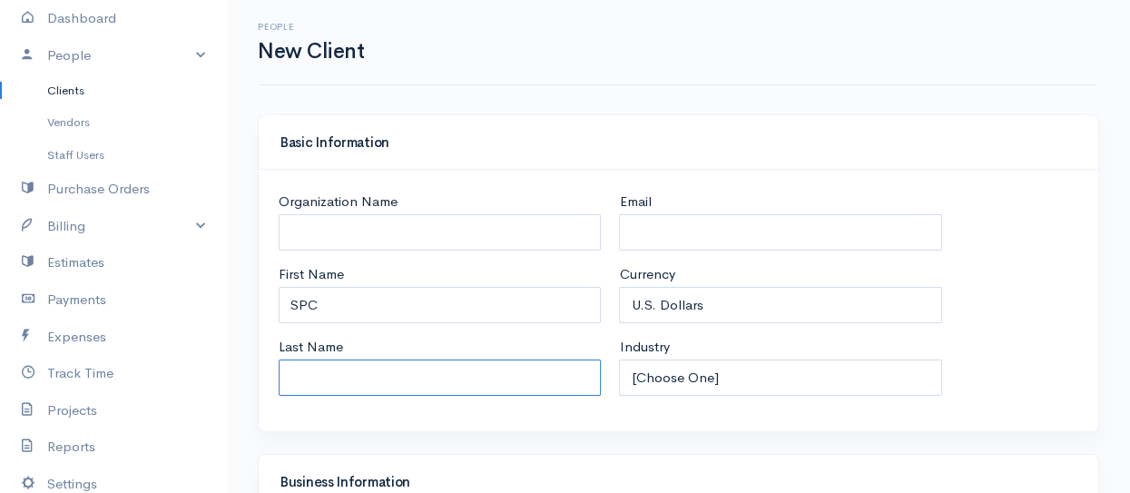
click at [300, 386] on input "Last Name" at bounding box center [440, 378] width 322 height 37
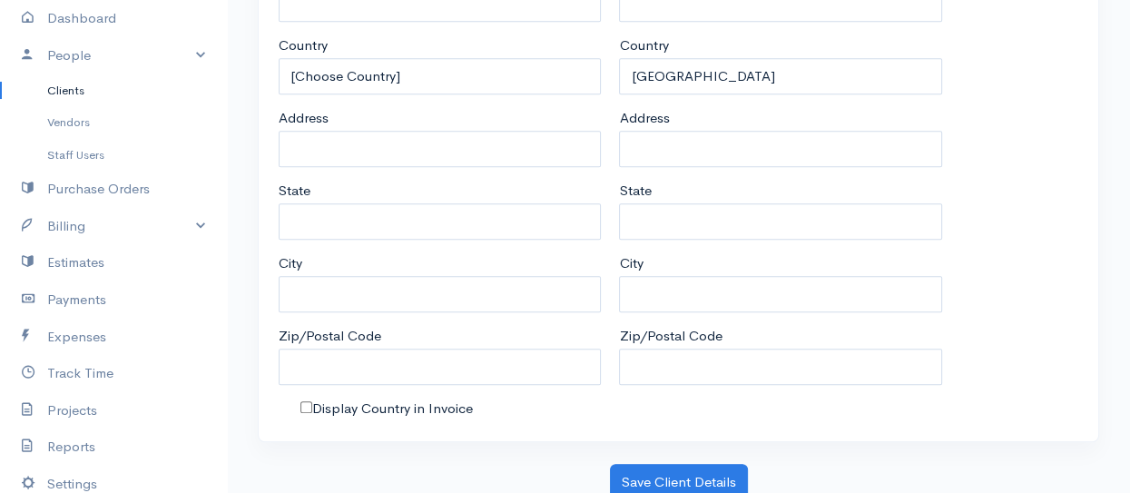
scroll to position [999, 0]
type input "Members"
click at [680, 478] on button "Save Client Details" at bounding box center [679, 482] width 138 height 37
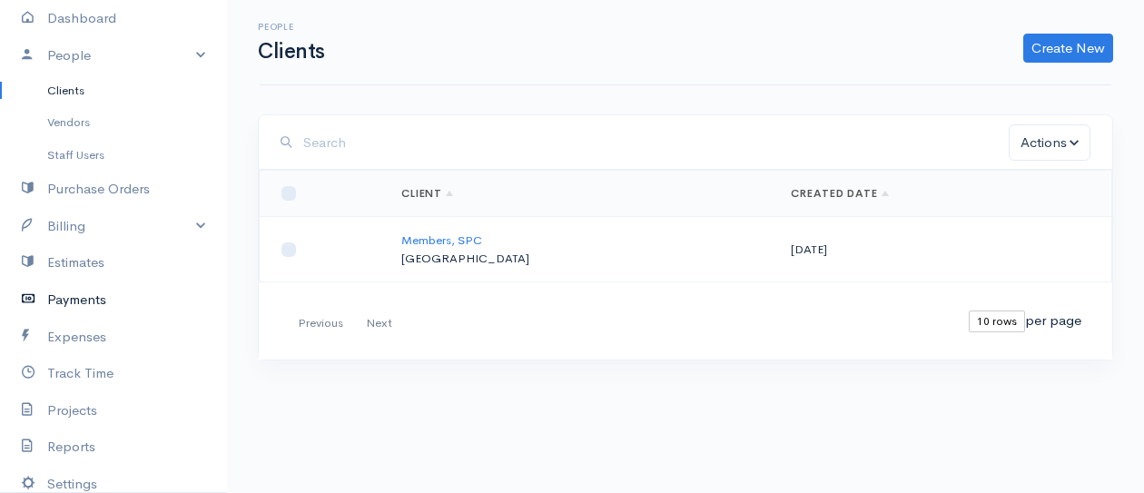
click at [76, 299] on link "Payments" at bounding box center [113, 299] width 227 height 37
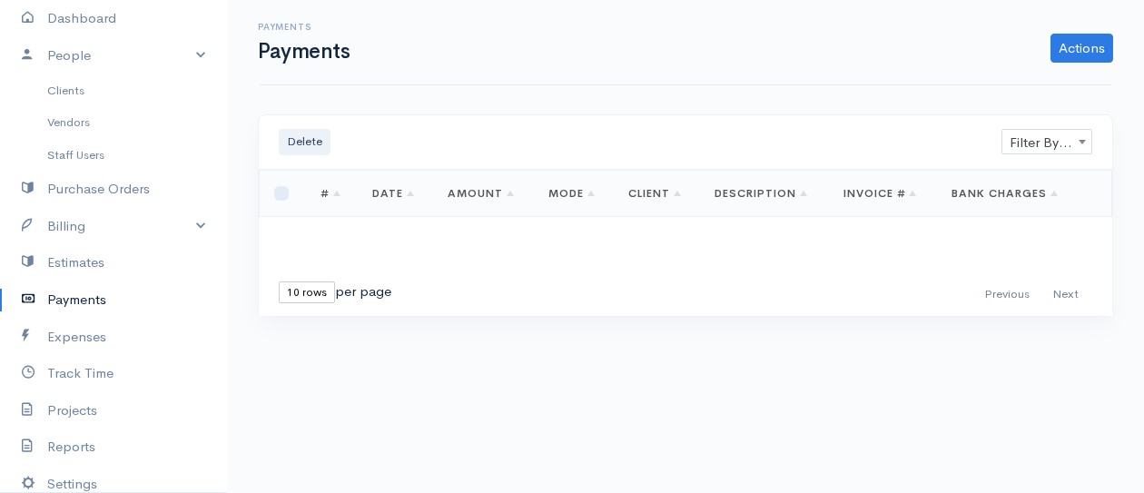
click at [385, 188] on link "Date" at bounding box center [393, 193] width 42 height 15
click at [1074, 44] on link "Actions" at bounding box center [1081, 48] width 63 height 29
click at [1017, 89] on link "Enter Payment" at bounding box center [1020, 86] width 187 height 32
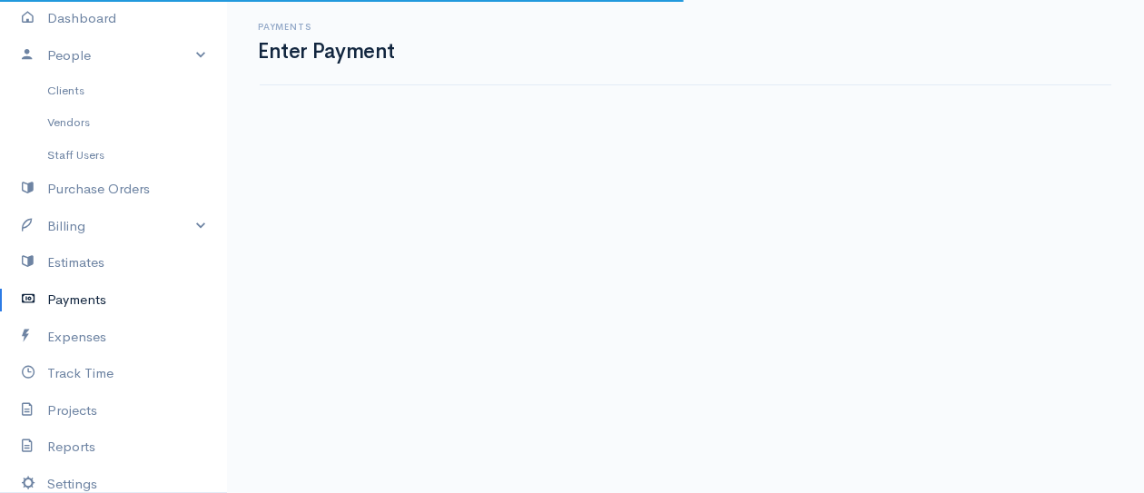
select select "2"
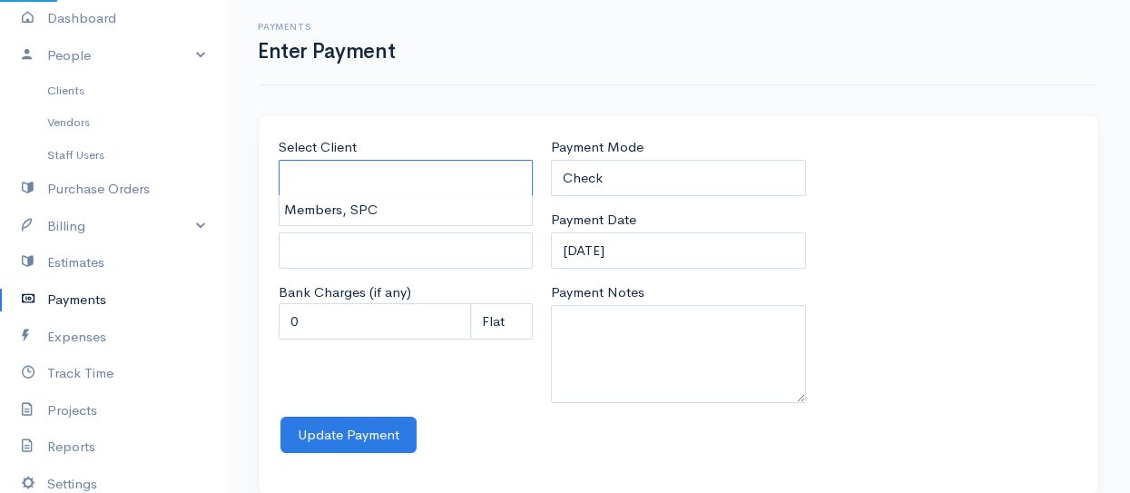
click at [332, 179] on input "Select Client" at bounding box center [406, 178] width 254 height 37
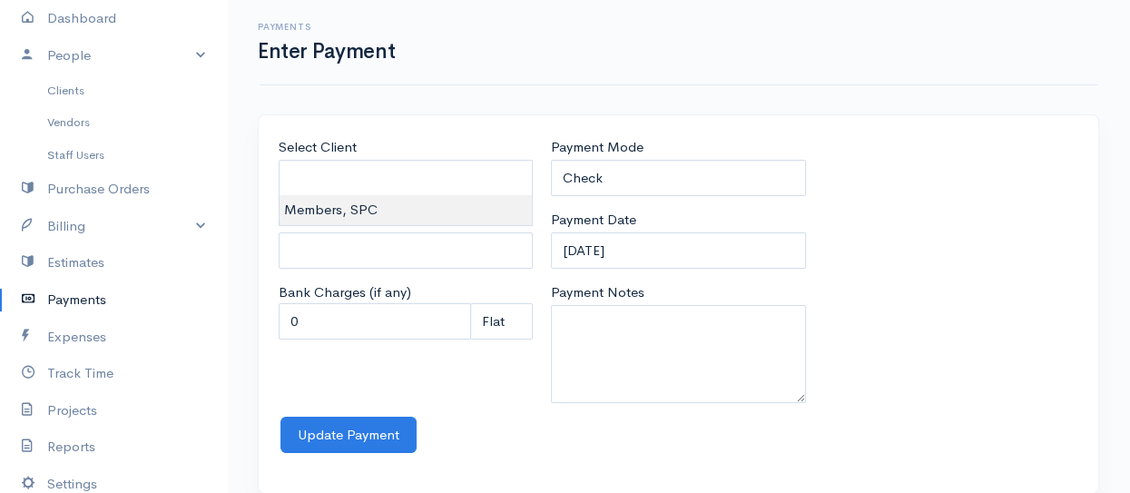
type input "Members, SPC"
click at [330, 212] on body "[PERSON_NAME] Upgrade Dashboard People Clients Vendors Staff Users Purchase Ord…" at bounding box center [565, 258] width 1130 height 516
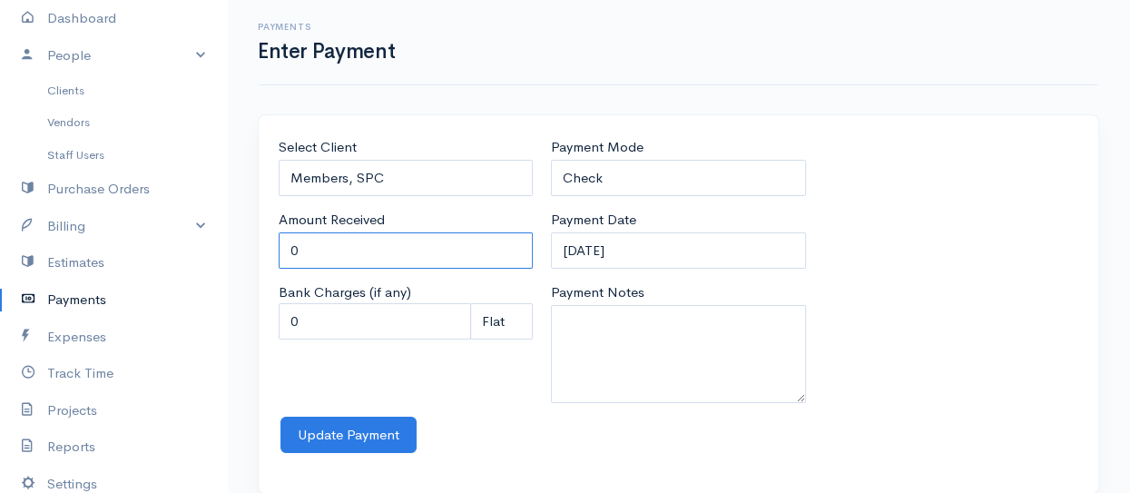
drag, startPoint x: 301, startPoint y: 251, endPoint x: 265, endPoint y: 251, distance: 36.3
click at [265, 251] on div "Select Client Members, SPC Amount Received 0 Bank Charges (if any) 0 Perc (%) P…" at bounding box center [679, 304] width 840 height 378
type input "3926"
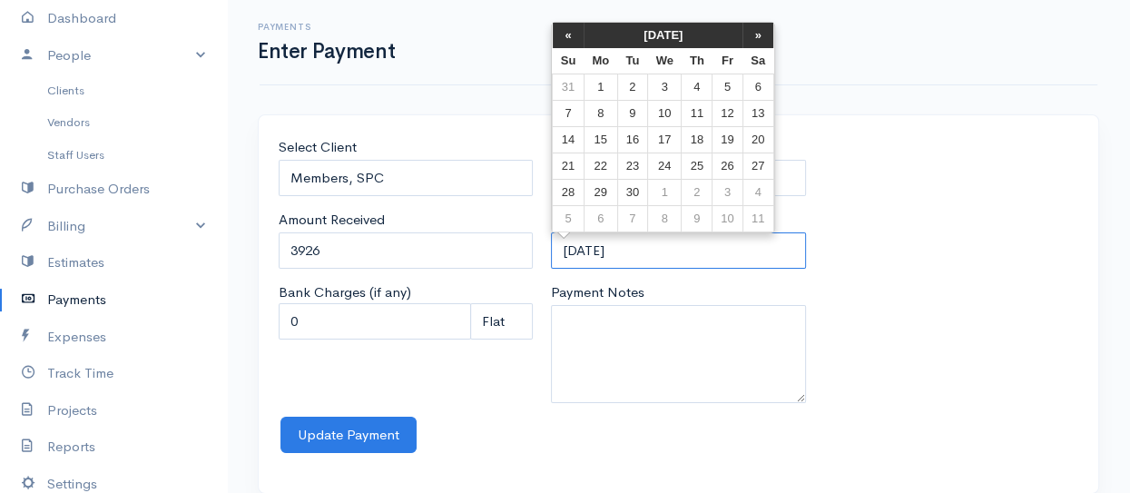
click at [637, 248] on input "[DATE]" at bounding box center [678, 250] width 254 height 37
click at [574, 29] on th "«" at bounding box center [569, 35] width 32 height 25
click at [574, 30] on th "«" at bounding box center [569, 35] width 32 height 25
click at [574, 31] on th "«" at bounding box center [569, 35] width 32 height 25
click at [574, 32] on th "«" at bounding box center [569, 35] width 32 height 25
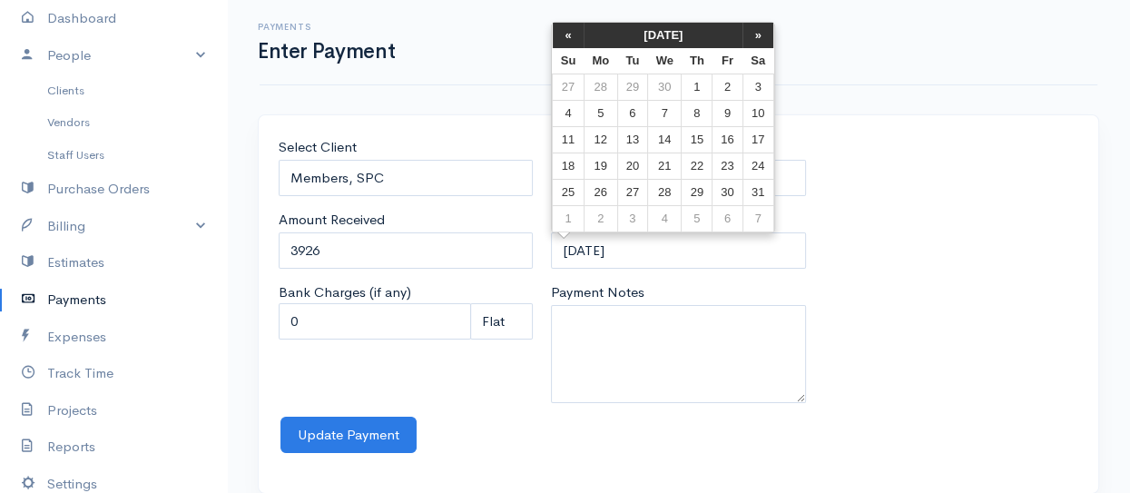
click at [574, 32] on th "«" at bounding box center [569, 35] width 32 height 25
click at [574, 33] on th "«" at bounding box center [569, 35] width 32 height 25
click at [665, 88] on td "1" at bounding box center [665, 87] width 34 height 26
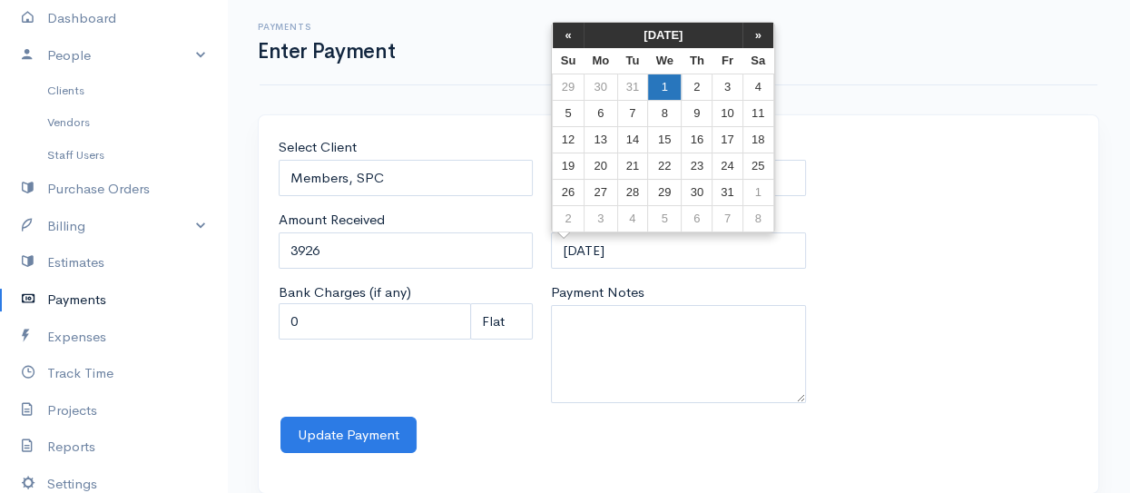
type input "[DATE]"
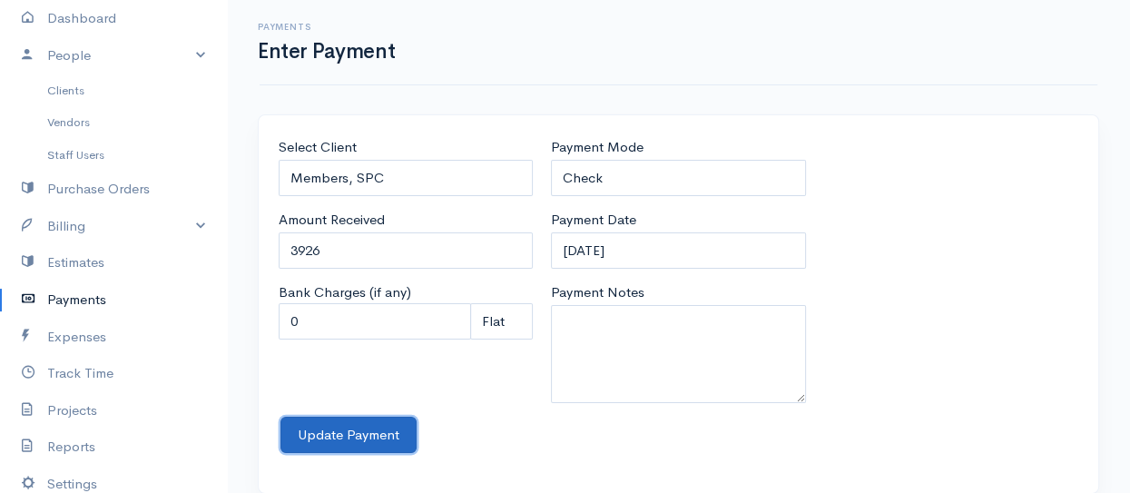
click at [360, 429] on button "Update Payment" at bounding box center [349, 435] width 136 height 37
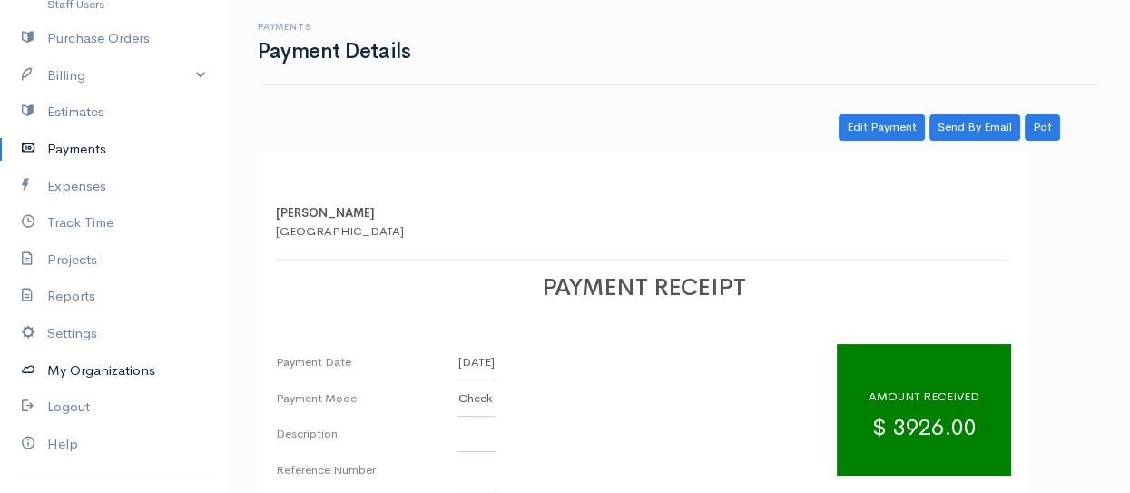
scroll to position [281, 0]
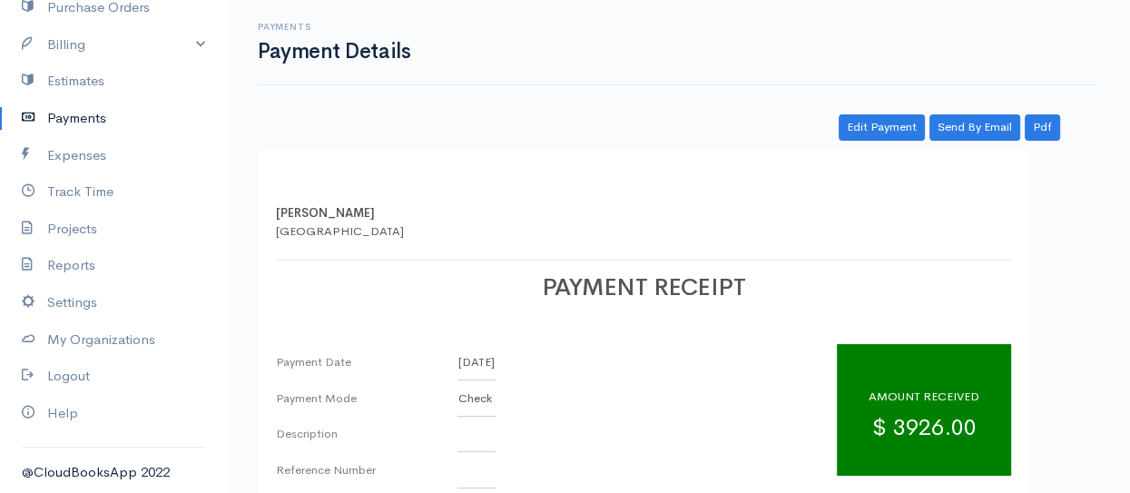
click at [79, 115] on link "Payments" at bounding box center [113, 118] width 227 height 37
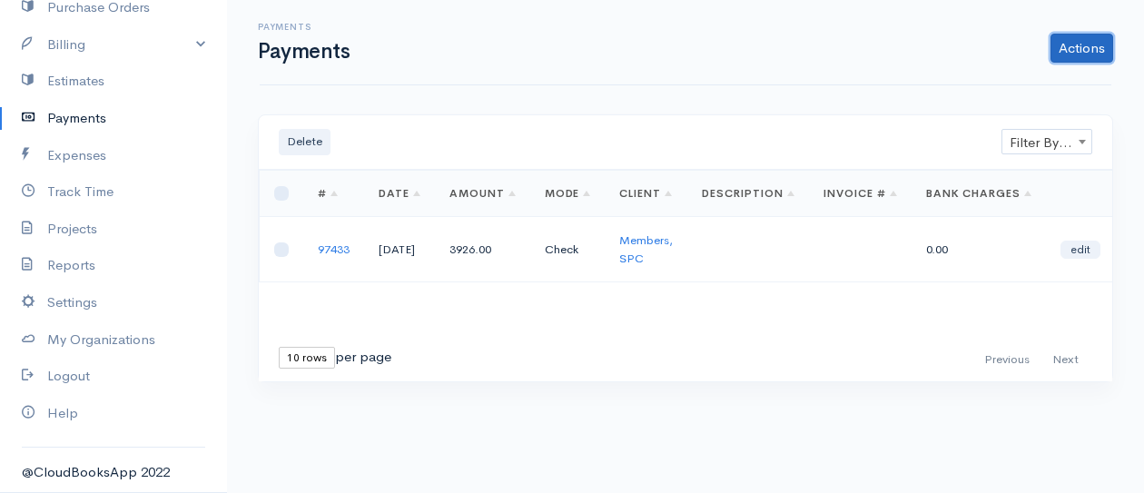
click at [1082, 48] on link "Actions" at bounding box center [1081, 48] width 63 height 29
click at [1089, 48] on link "Actions" at bounding box center [1081, 48] width 63 height 29
click at [84, 117] on link "Payments" at bounding box center [113, 118] width 227 height 37
click at [1062, 44] on link "Actions" at bounding box center [1081, 48] width 63 height 29
click at [1007, 88] on link "Enter Payment" at bounding box center [1020, 86] width 187 height 32
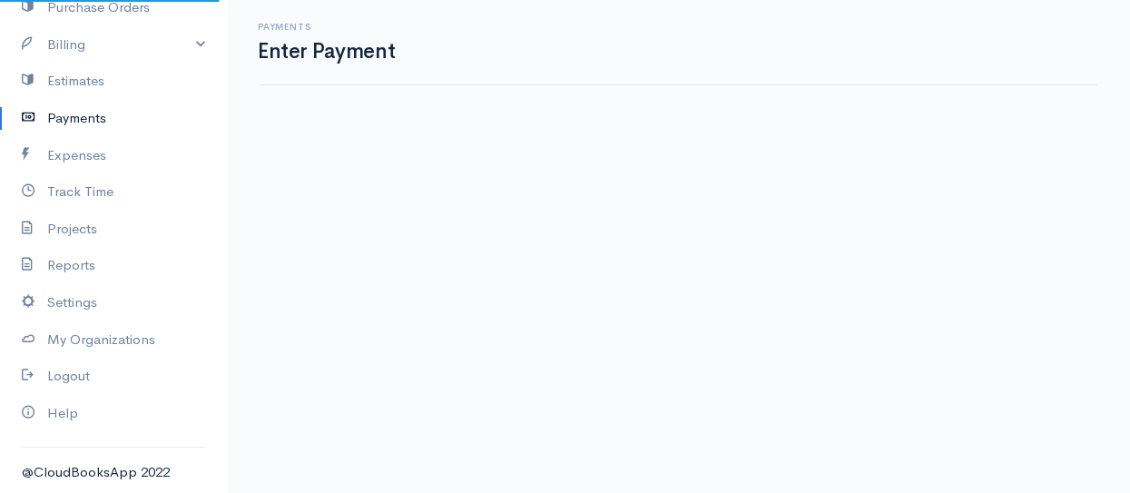
select select "2"
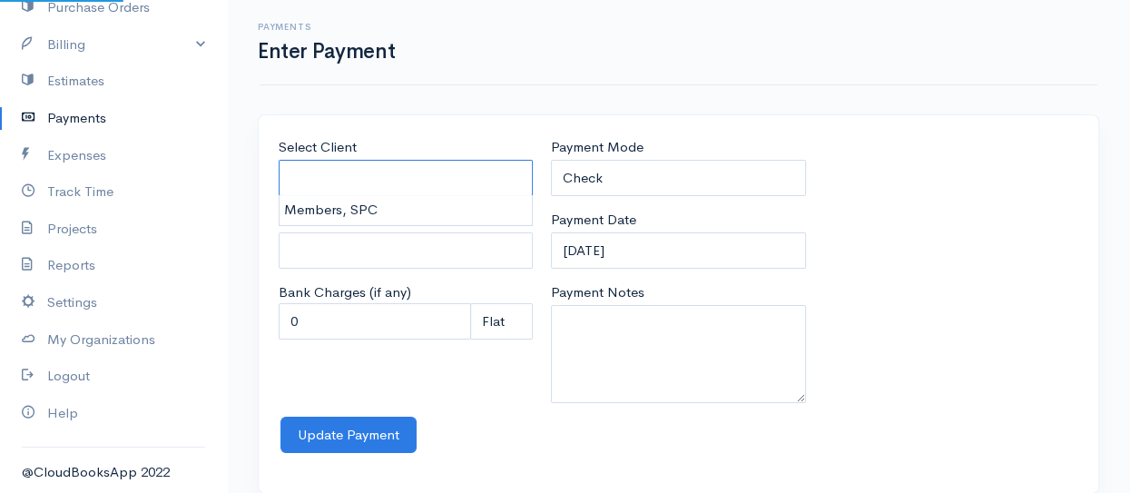
click at [301, 184] on input "Select Client" at bounding box center [406, 178] width 254 height 37
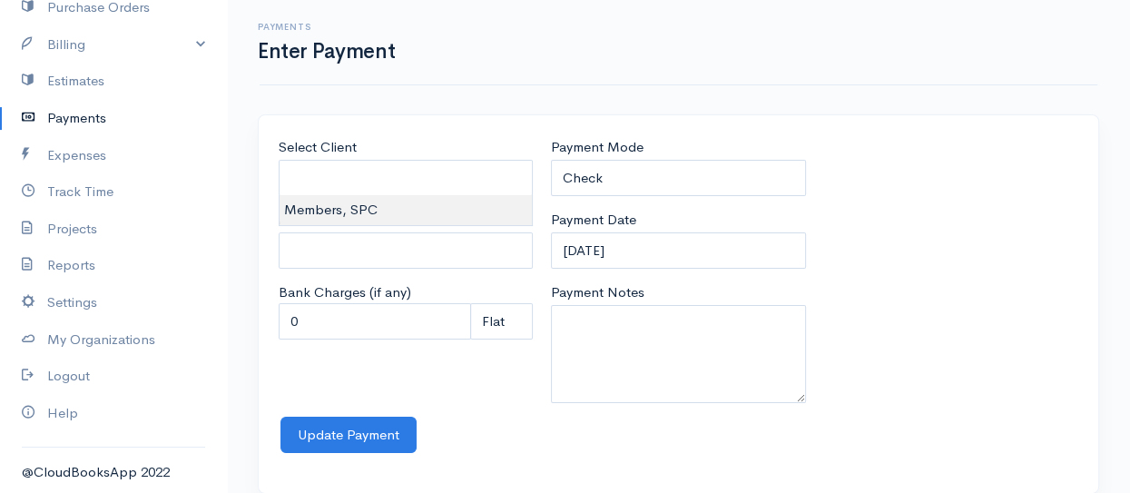
type input "Members, SPC"
type input "0"
click at [311, 214] on body "[PERSON_NAME] Upgrade Dashboard People Clients Vendors Staff Users Purchase Ord…" at bounding box center [565, 258] width 1130 height 516
click at [608, 212] on label "Payment Date" at bounding box center [593, 220] width 85 height 21
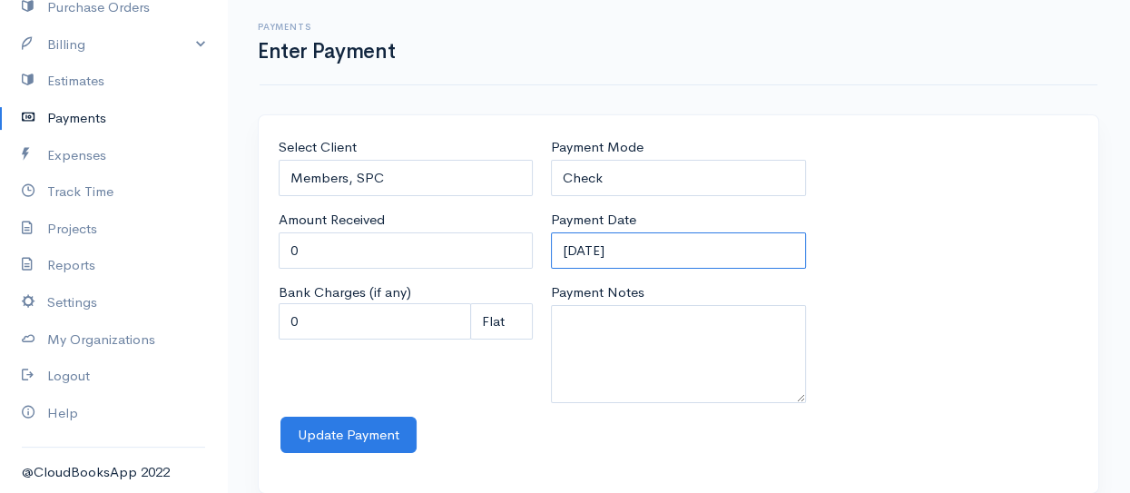
click at [608, 232] on input "[DATE]" at bounding box center [678, 250] width 254 height 37
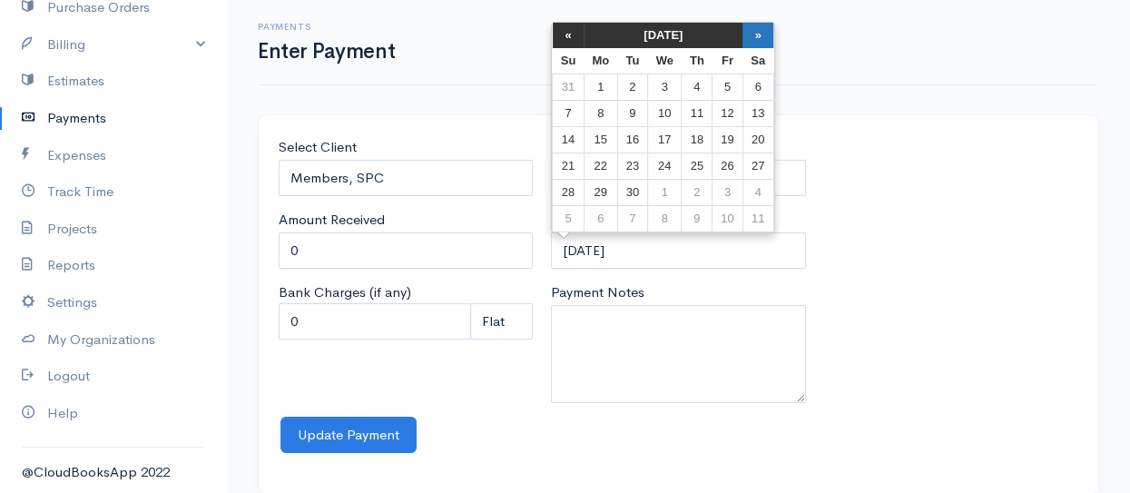
click at [752, 30] on th "»" at bounding box center [758, 35] width 31 height 25
click at [568, 34] on th "«" at bounding box center [569, 35] width 32 height 25
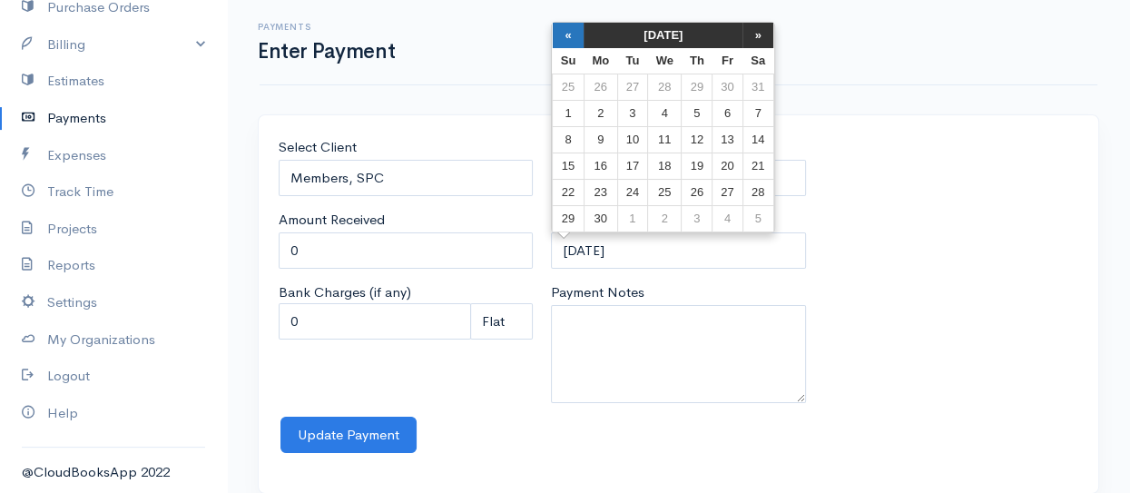
click at [567, 34] on th "«" at bounding box center [569, 35] width 32 height 25
click at [567, 35] on th "«" at bounding box center [569, 35] width 32 height 25
click at [759, 88] on td "1" at bounding box center [758, 87] width 31 height 26
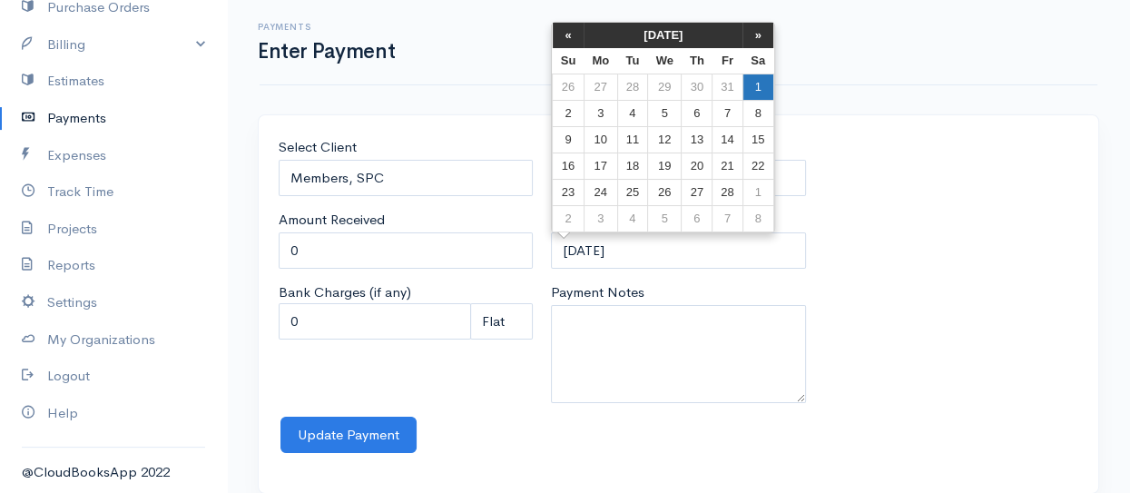
type input "[DATE]"
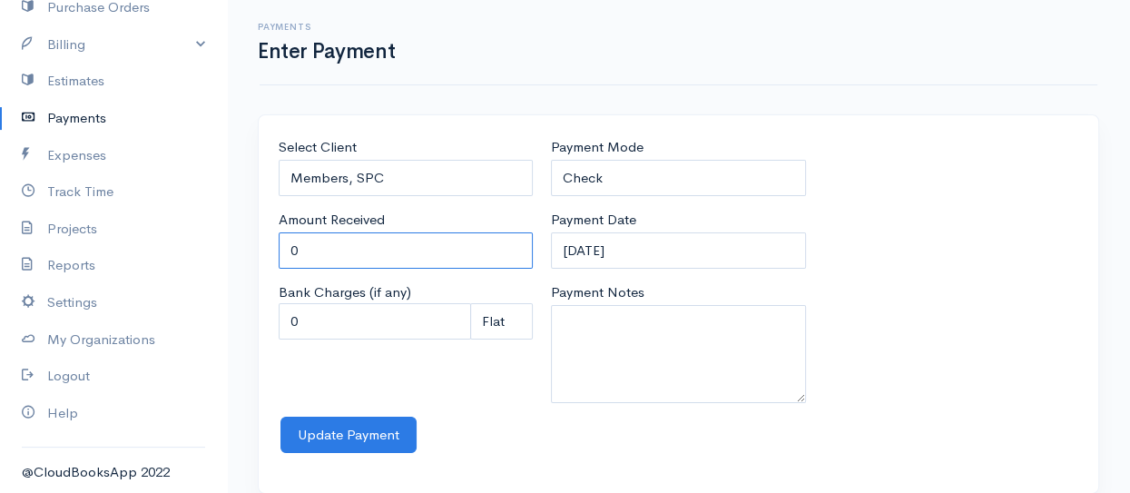
click at [299, 251] on input "0" at bounding box center [406, 250] width 254 height 37
type input "02295"
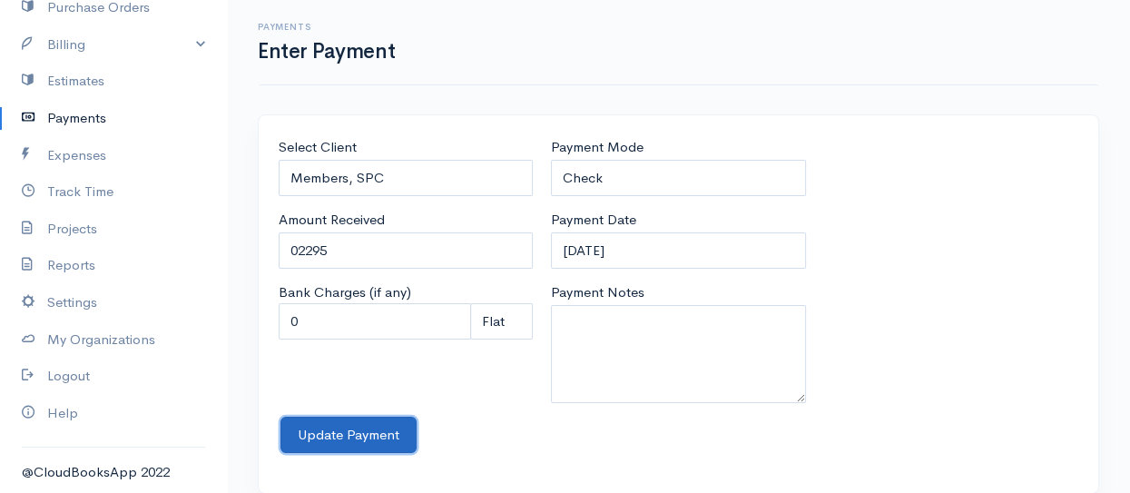
click at [376, 433] on button "Update Payment" at bounding box center [349, 435] width 136 height 37
